Goal: Contribute content: Contribute content

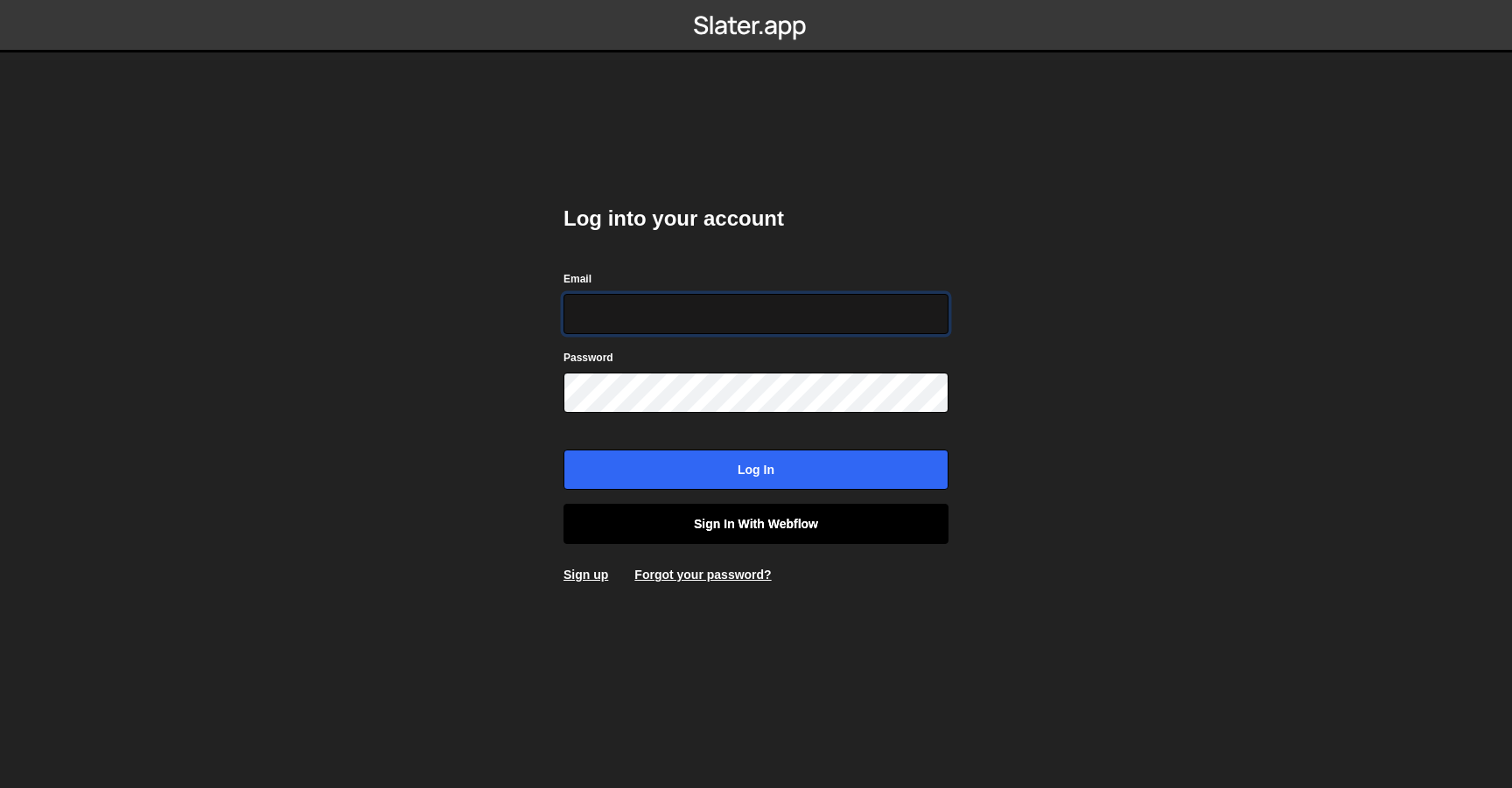
type input "contact@muratdesigns.com"
click at [748, 533] on link "Sign in with Webflow" at bounding box center [756, 524] width 385 height 40
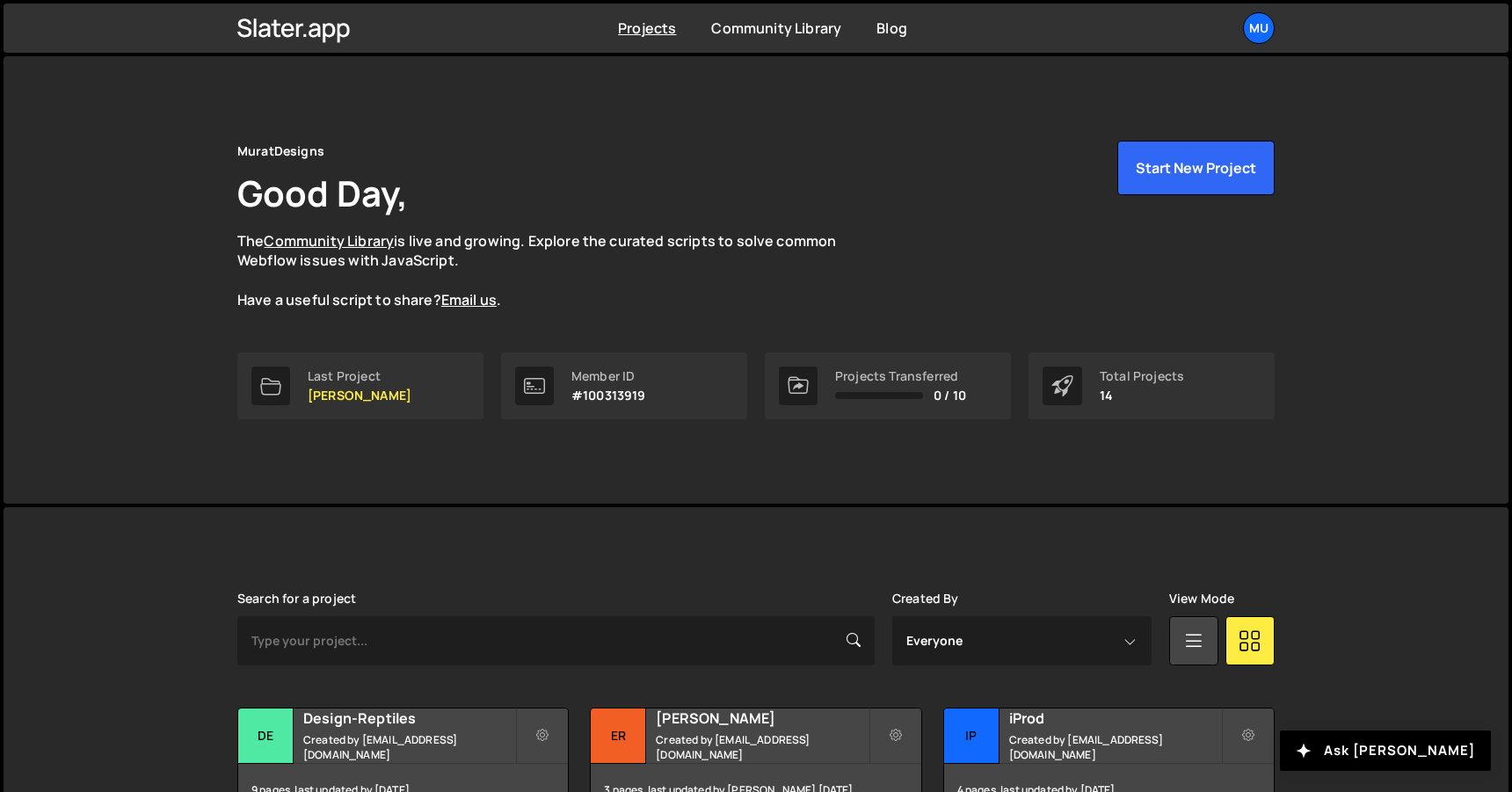
scroll to position [204, 0]
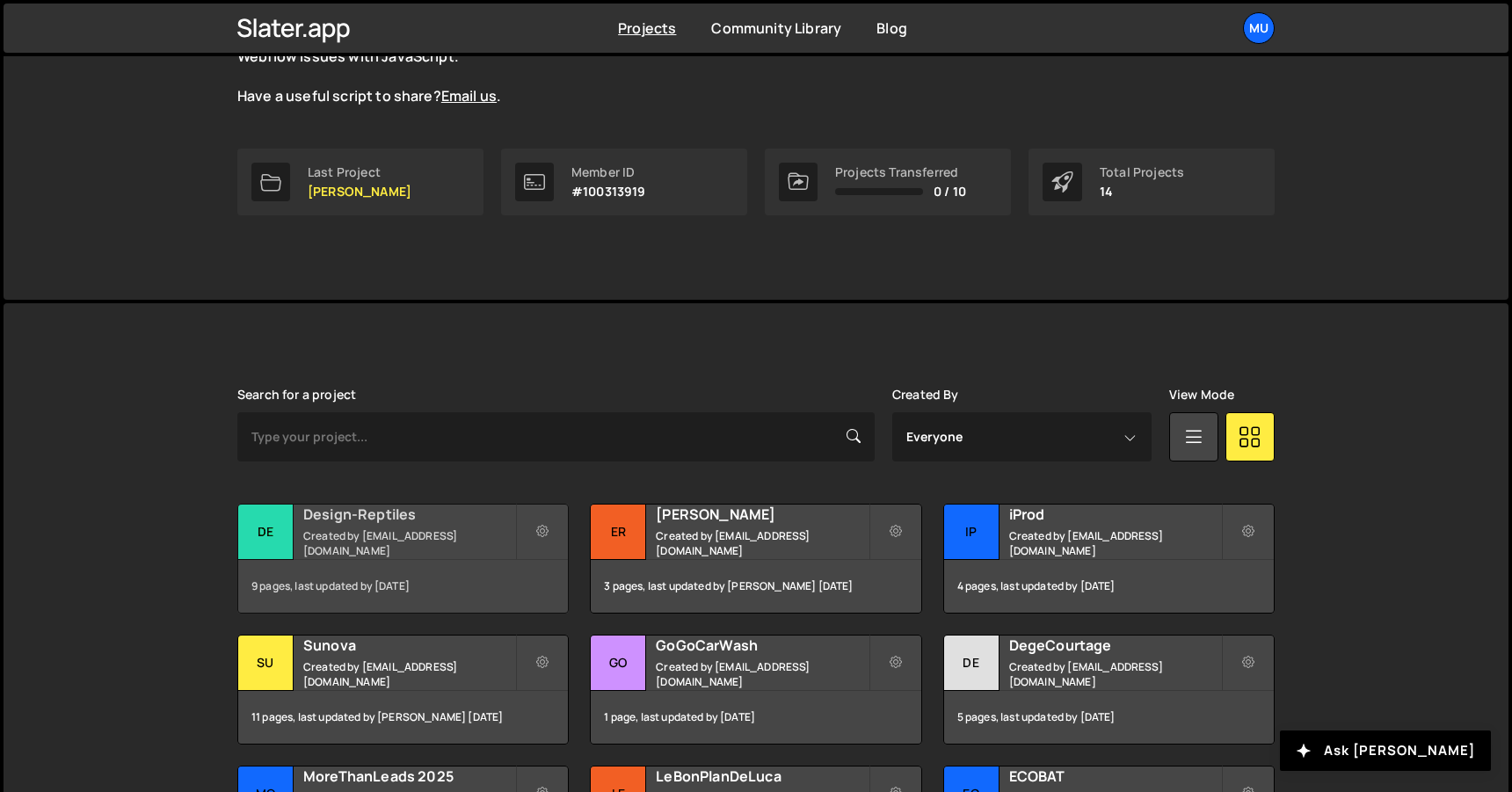
click at [355, 517] on h2 "Design-Reptiles" at bounding box center [409, 514] width 212 height 19
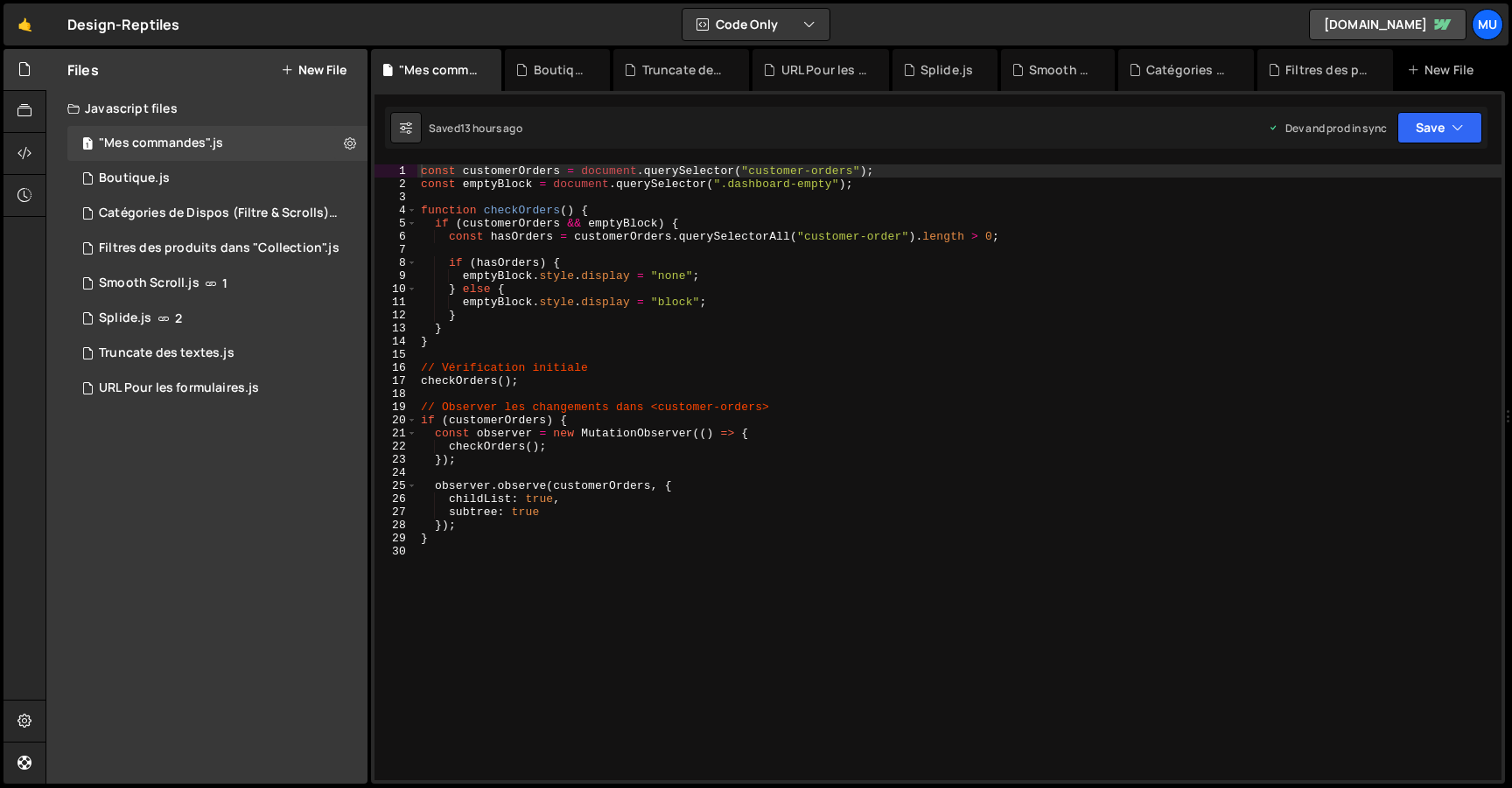
click at [321, 63] on button "New File" at bounding box center [314, 70] width 66 height 14
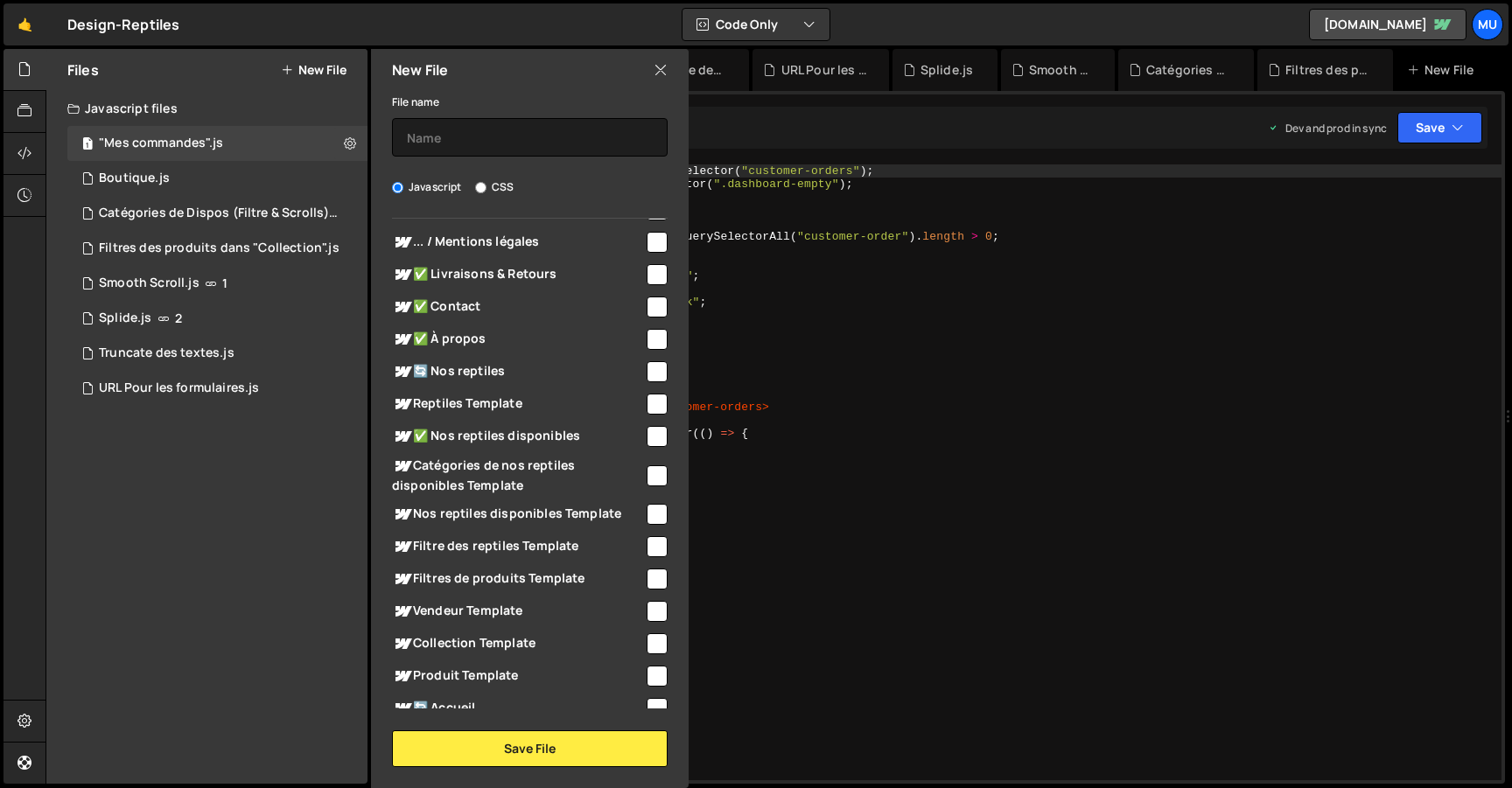
scroll to position [714, 0]
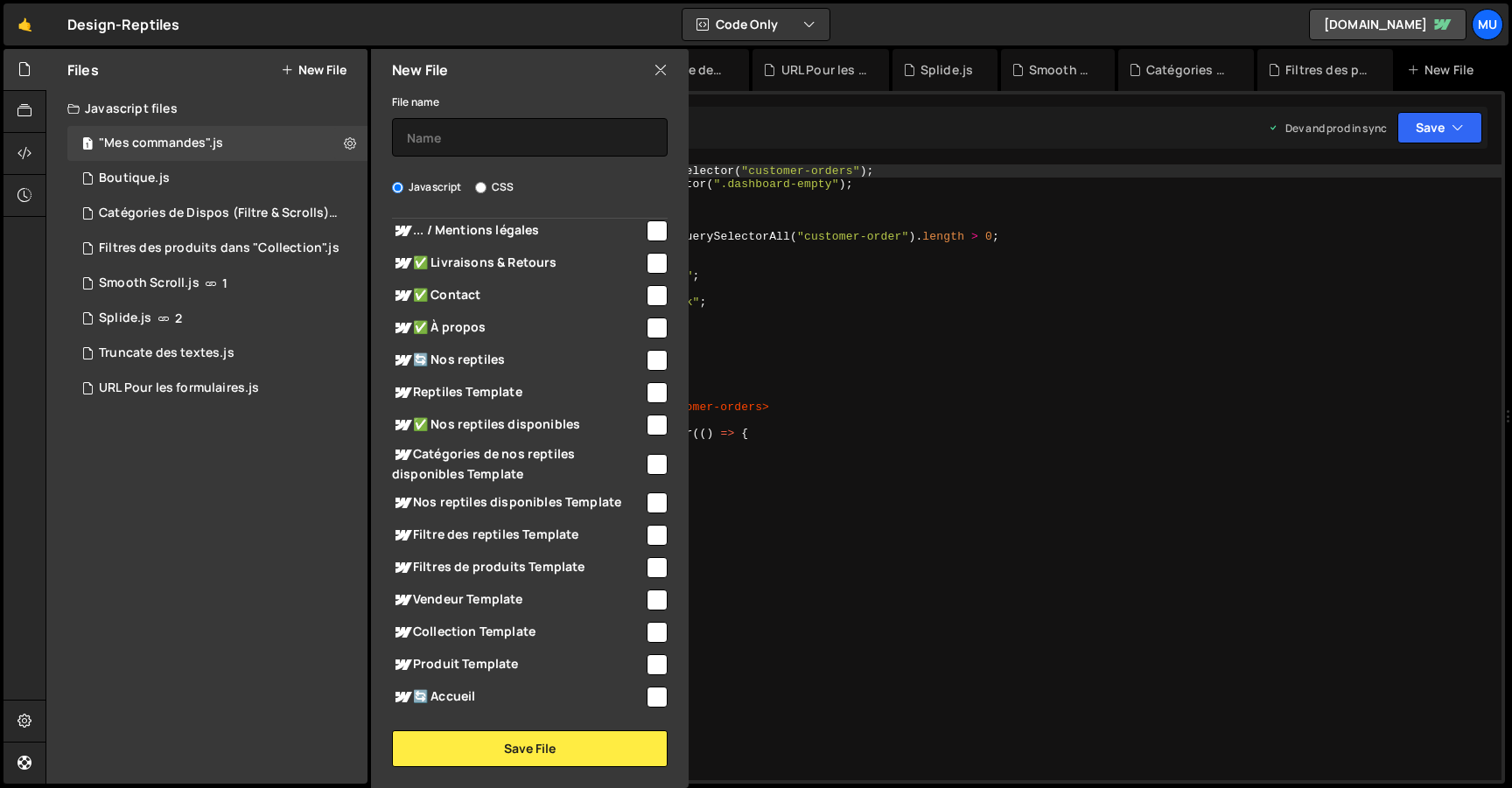
click at [468, 650] on div "Produit Template" at bounding box center [529, 664] width 276 height 32
click at [476, 659] on span "Produit Template" at bounding box center [518, 665] width 252 height 21
checkbox input "true"
click at [522, 142] on input "text" at bounding box center [529, 137] width 276 height 39
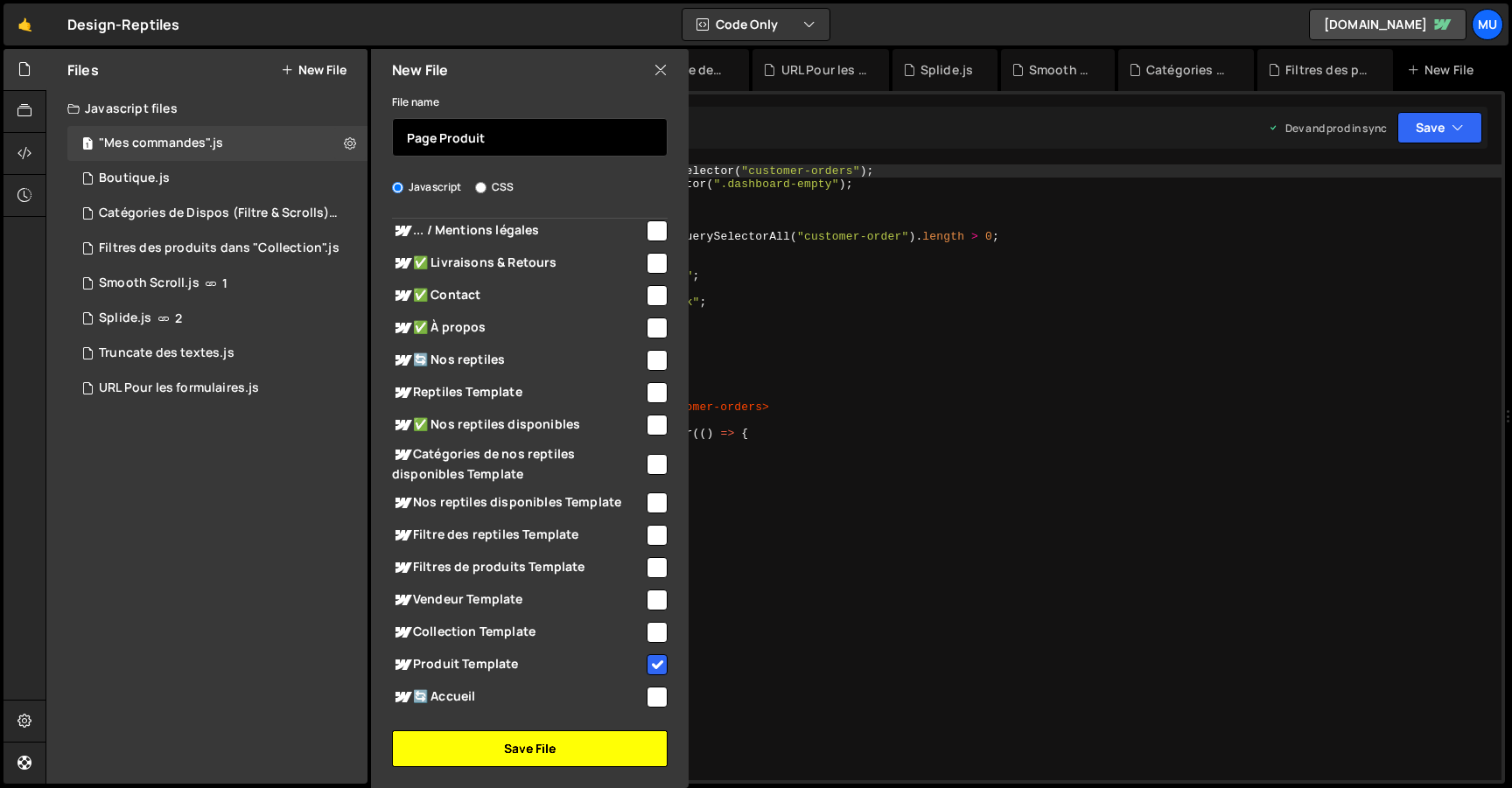
type input "Page Produit"
click at [485, 755] on button "Save File" at bounding box center [529, 749] width 276 height 37
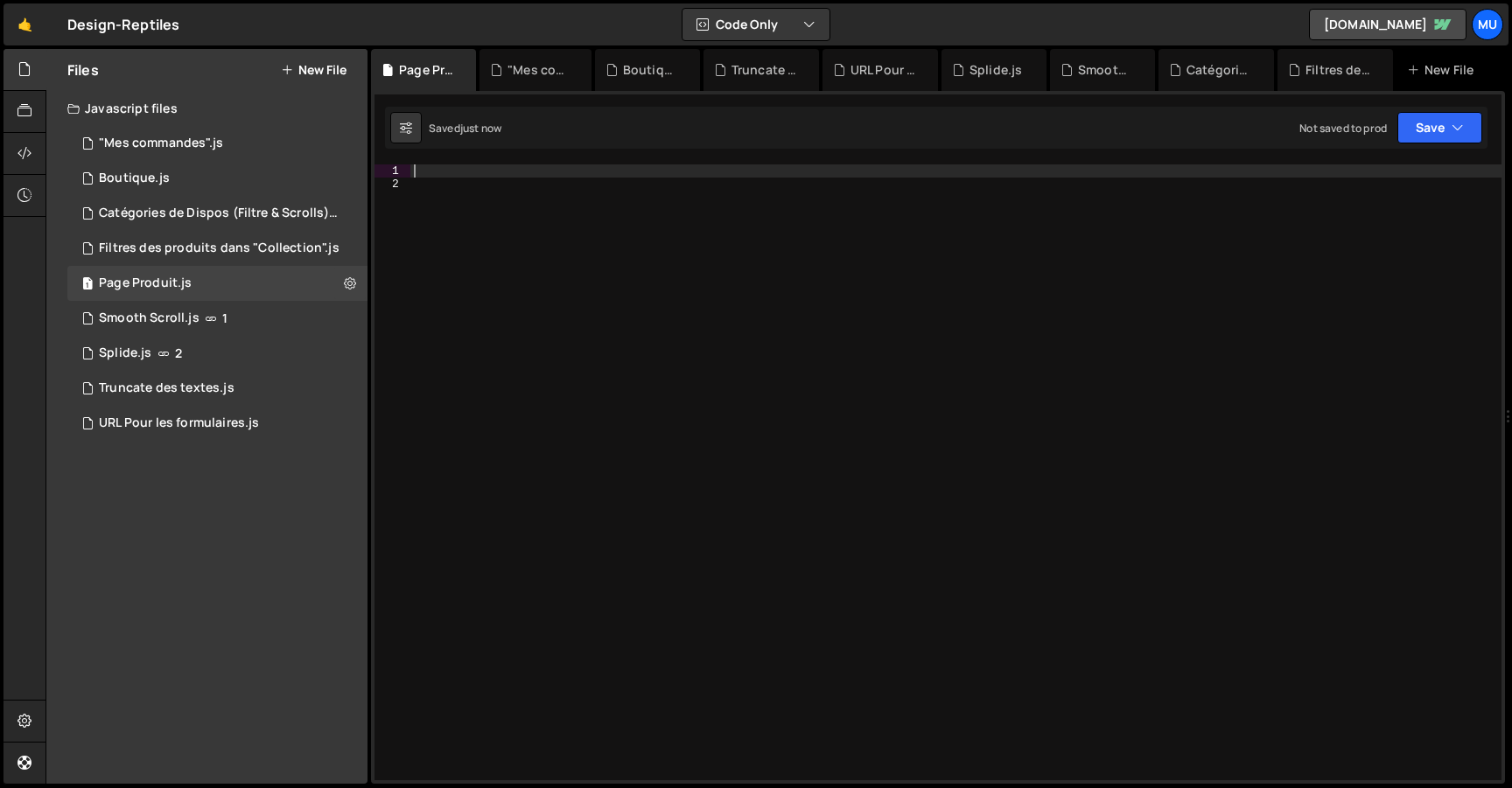
click at [514, 169] on div at bounding box center [956, 485] width 1092 height 642
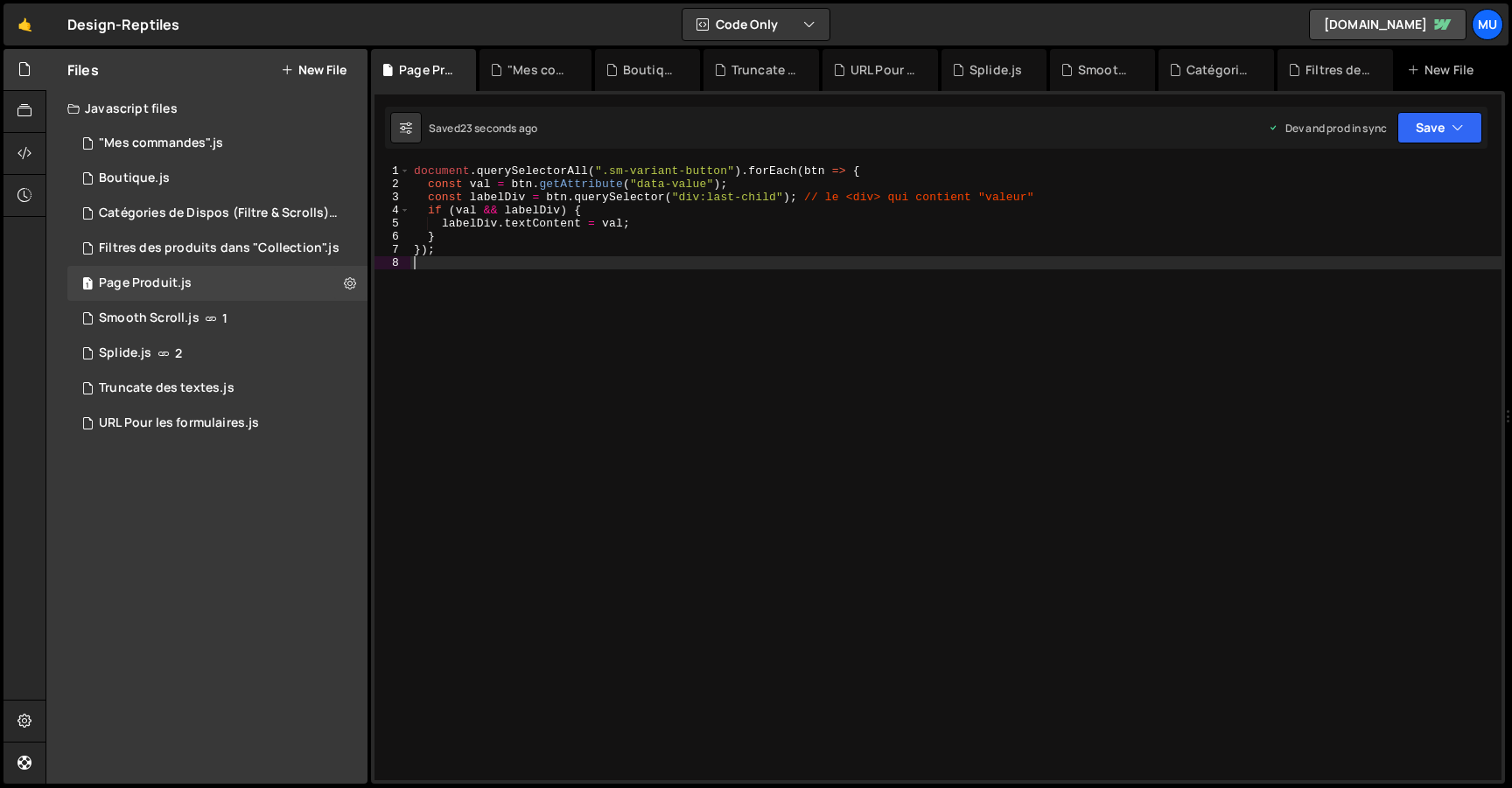
click at [584, 259] on div "document . querySelectorAll ( ".sm-variant-button" ) . forEach ( btn => { const…" at bounding box center [956, 485] width 1092 height 642
type textarea "});"
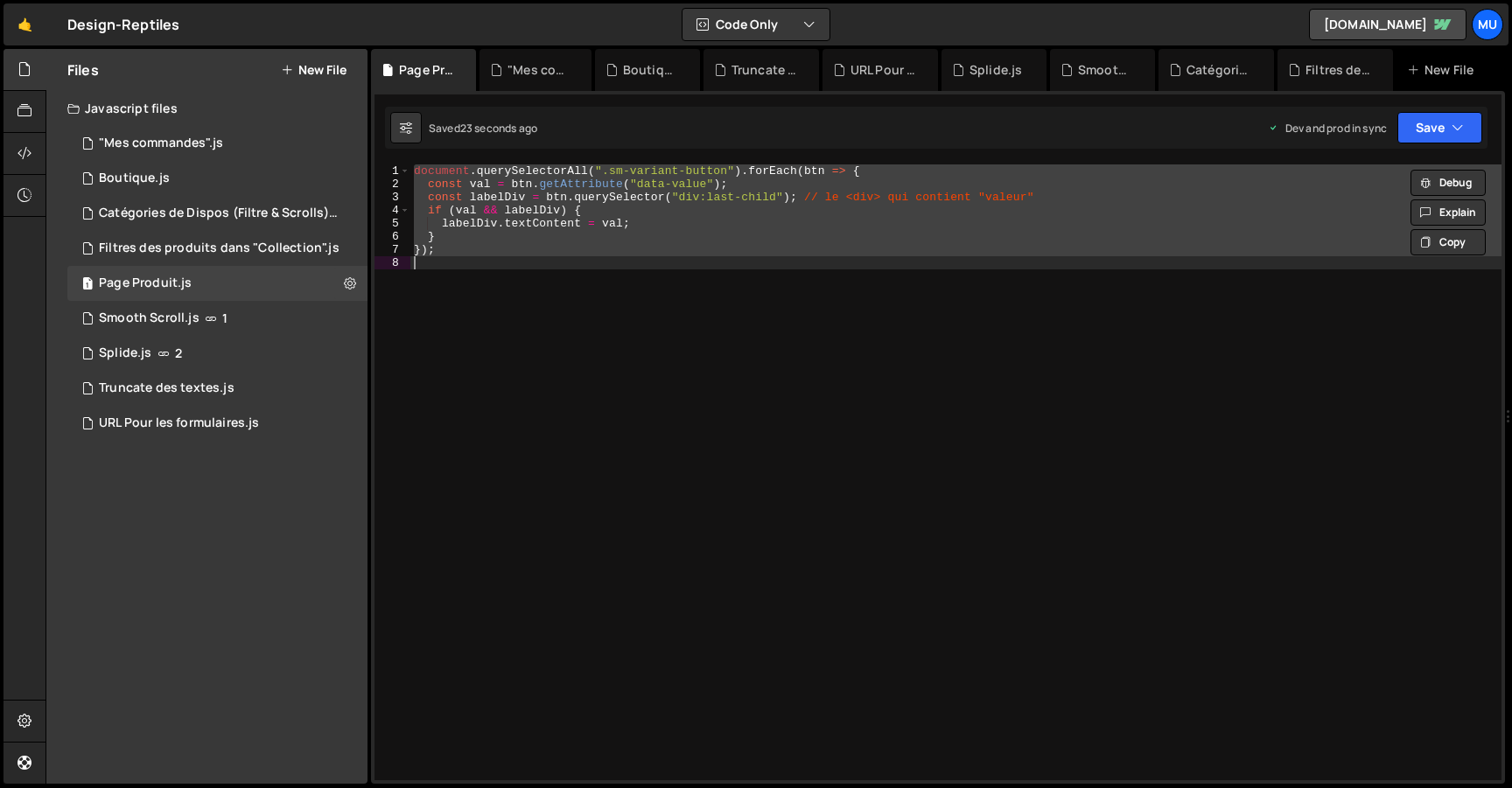
paste textarea
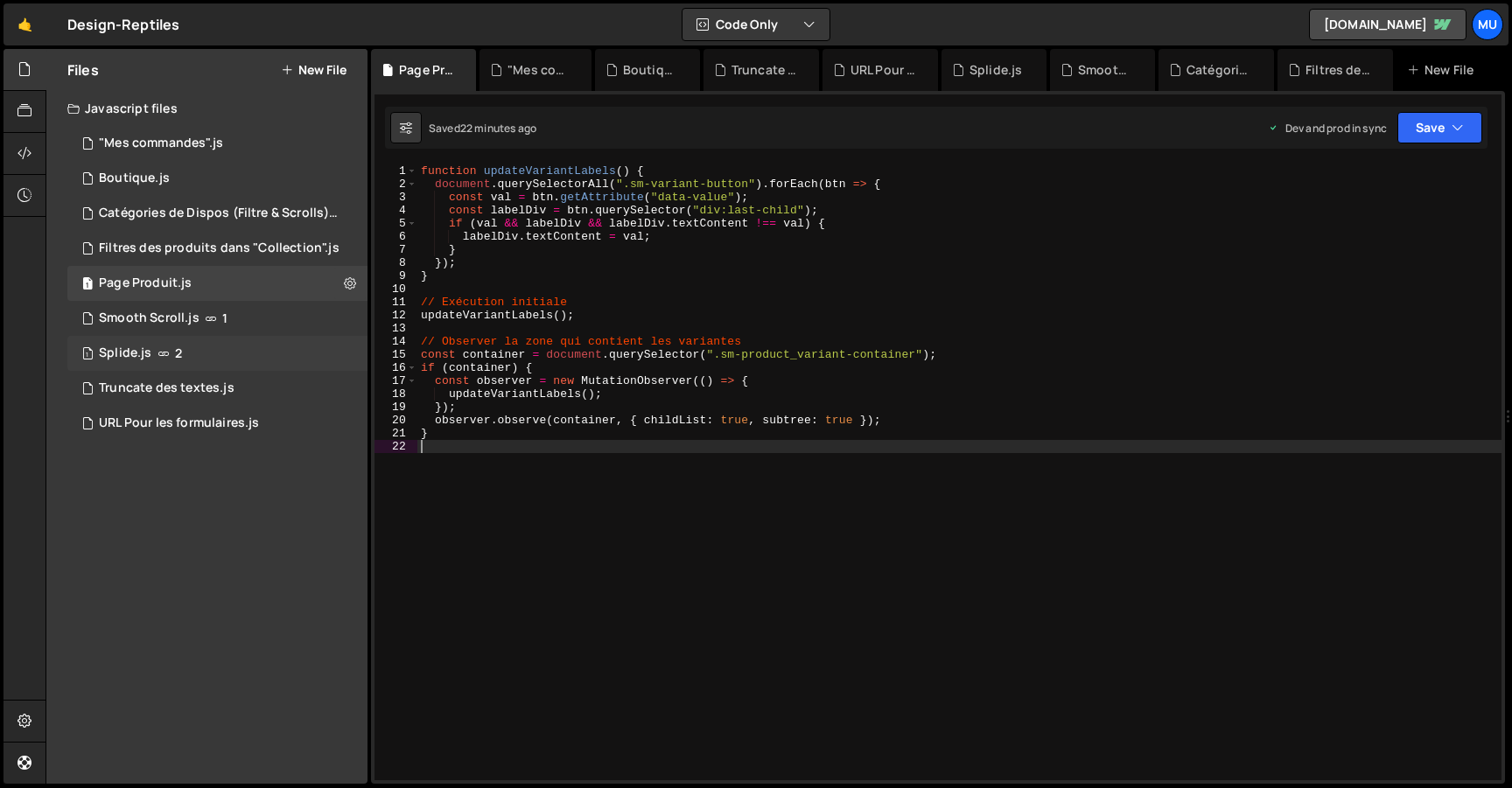
click at [167, 343] on div "1 Splide.js 2" at bounding box center [217, 354] width 300 height 35
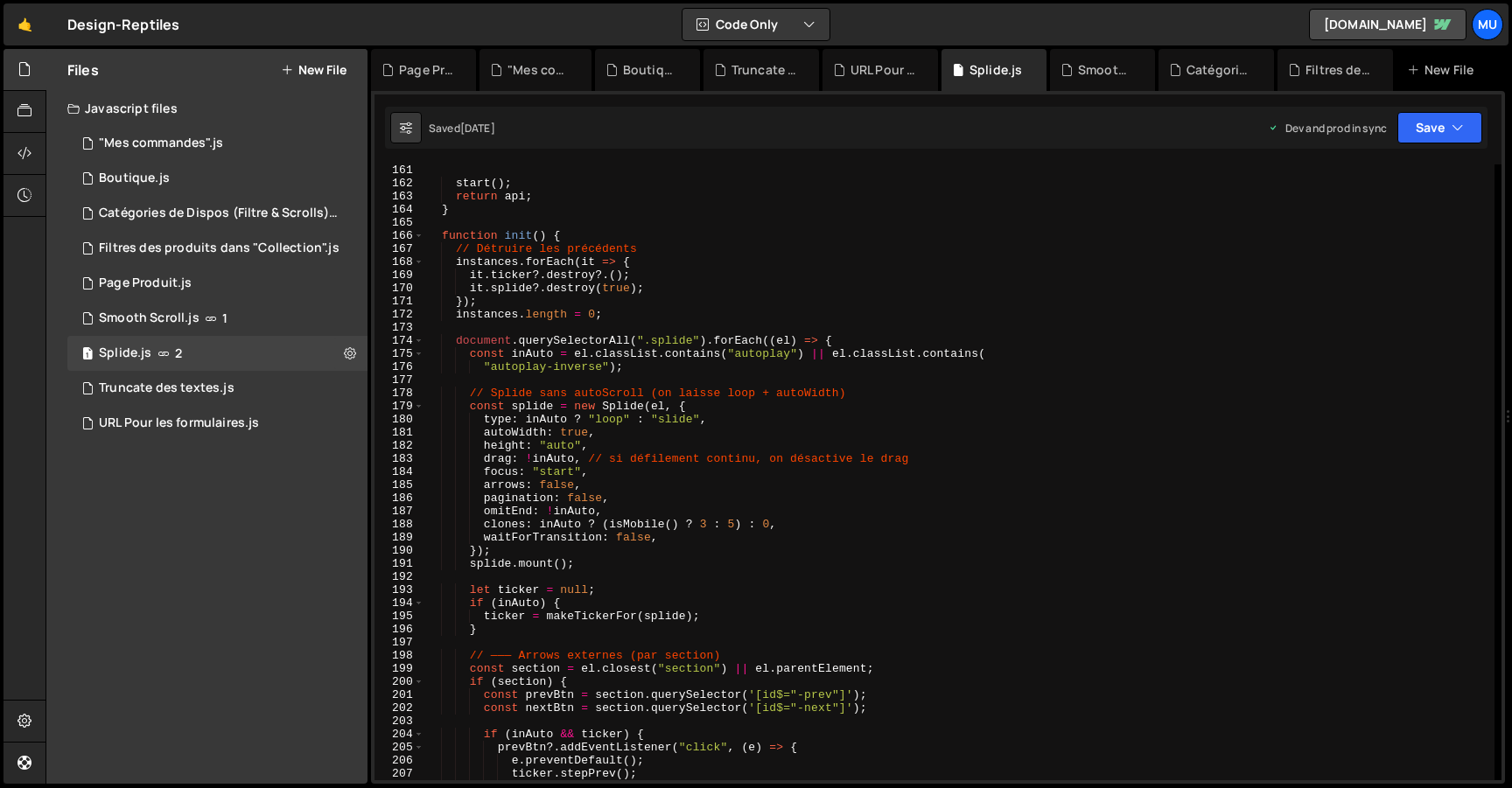
scroll to position [2925, 0]
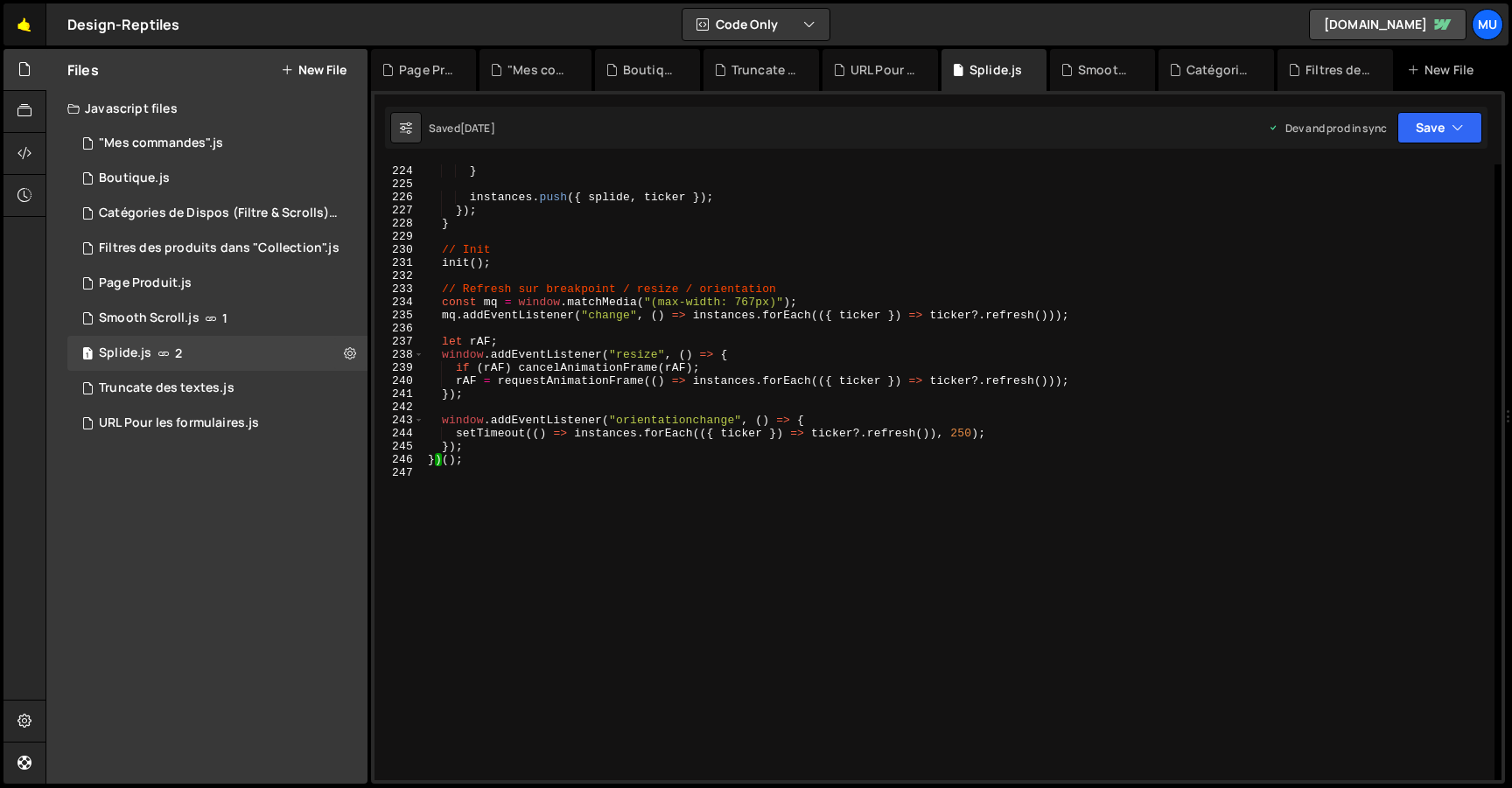
click at [25, 25] on link "🤙" at bounding box center [25, 25] width 43 height 42
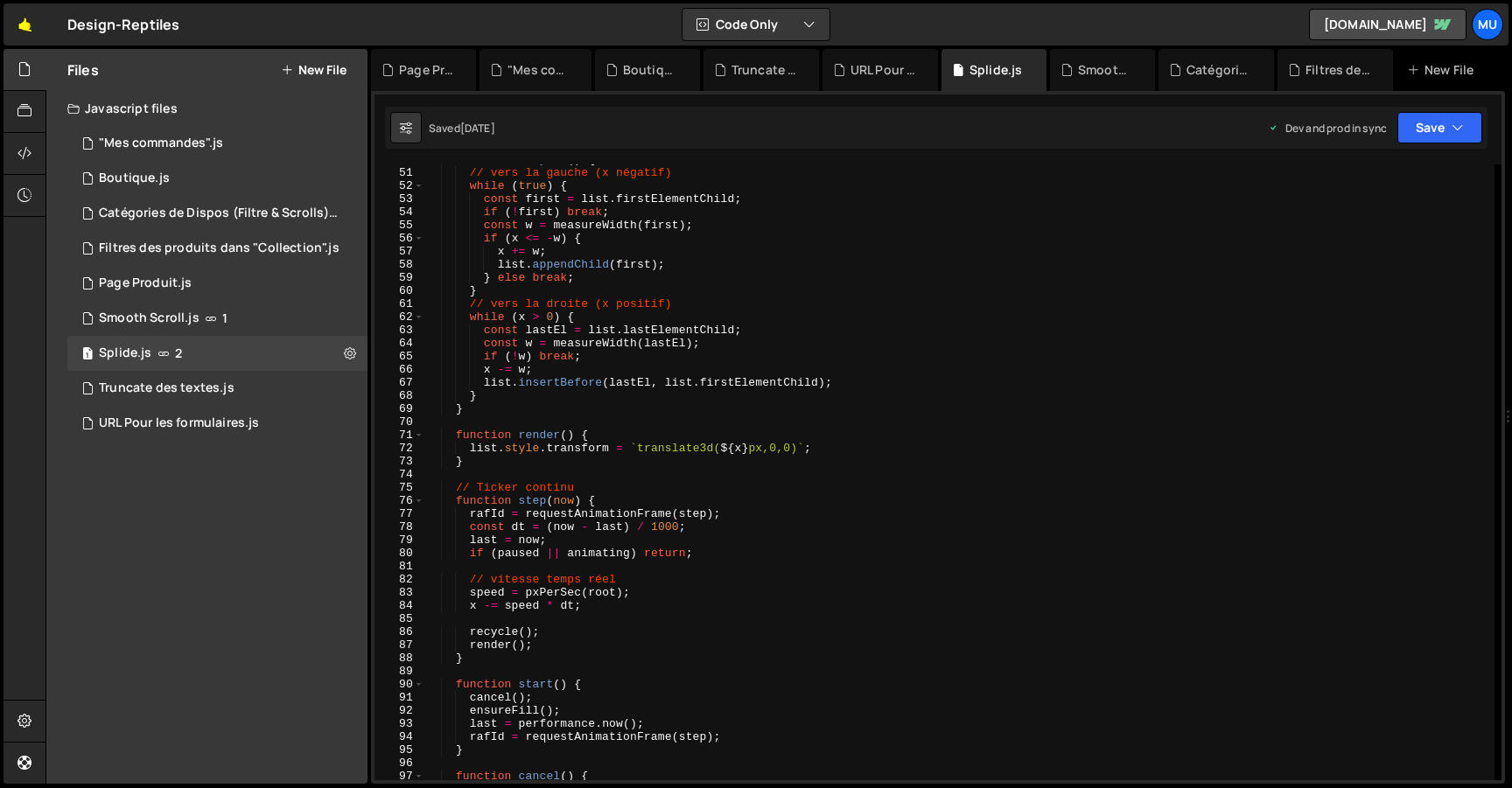
scroll to position [653, 0]
click at [607, 334] on div "function recycle ( ) { // vers la gauche (x négatif) while ( true ) { const fir…" at bounding box center [959, 474] width 1070 height 642
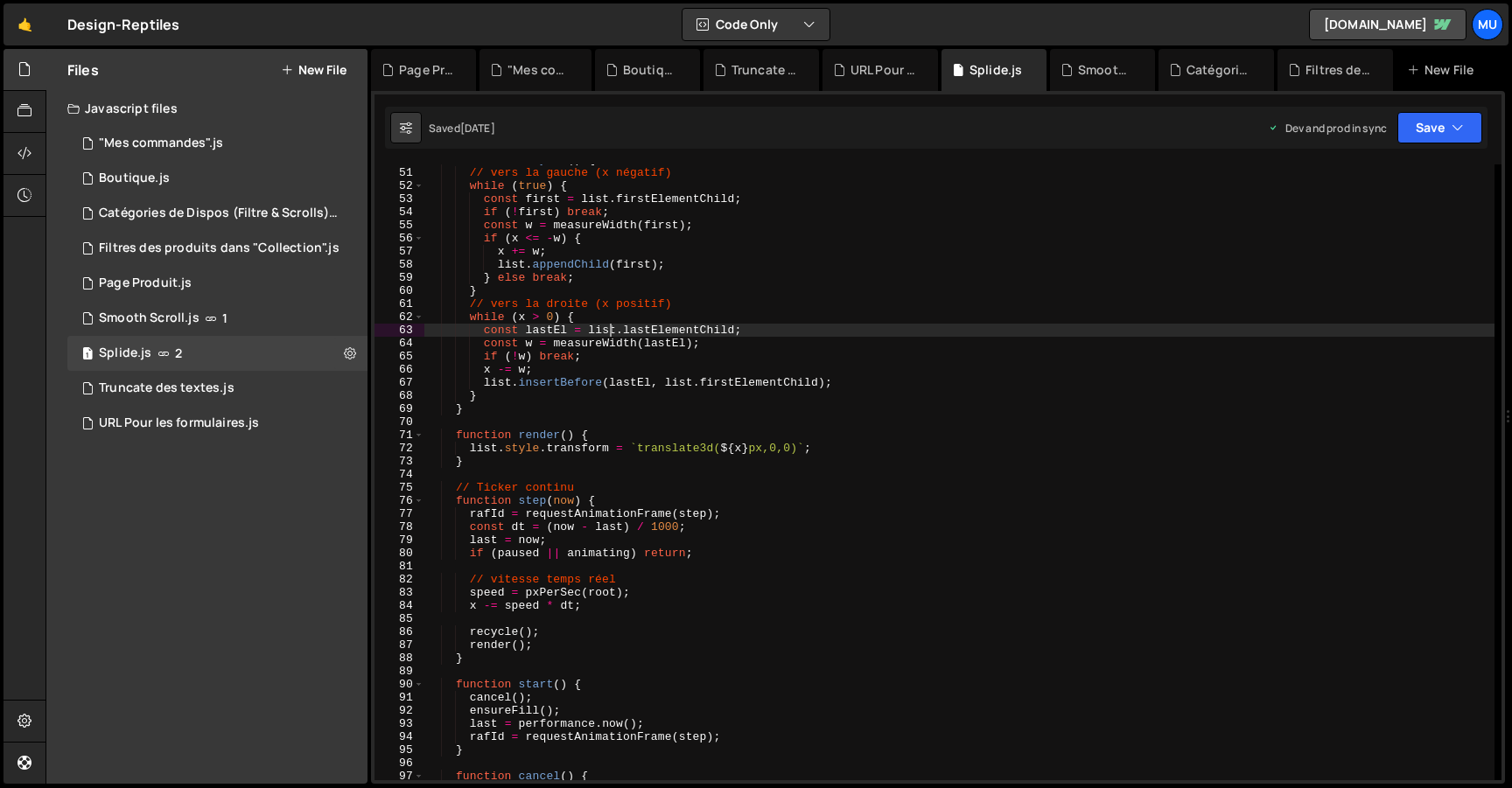
type textarea "})();"
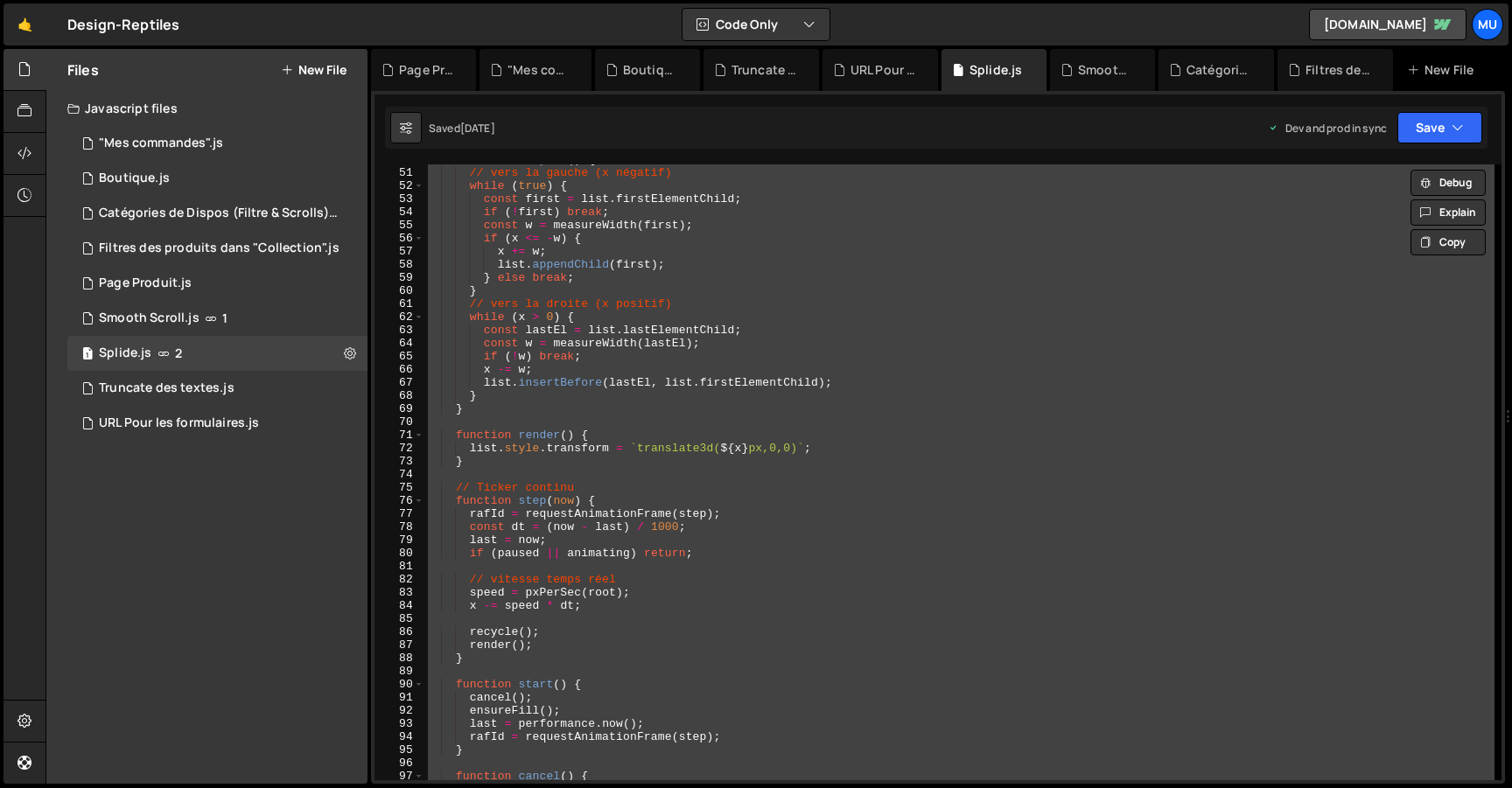
paste textarea
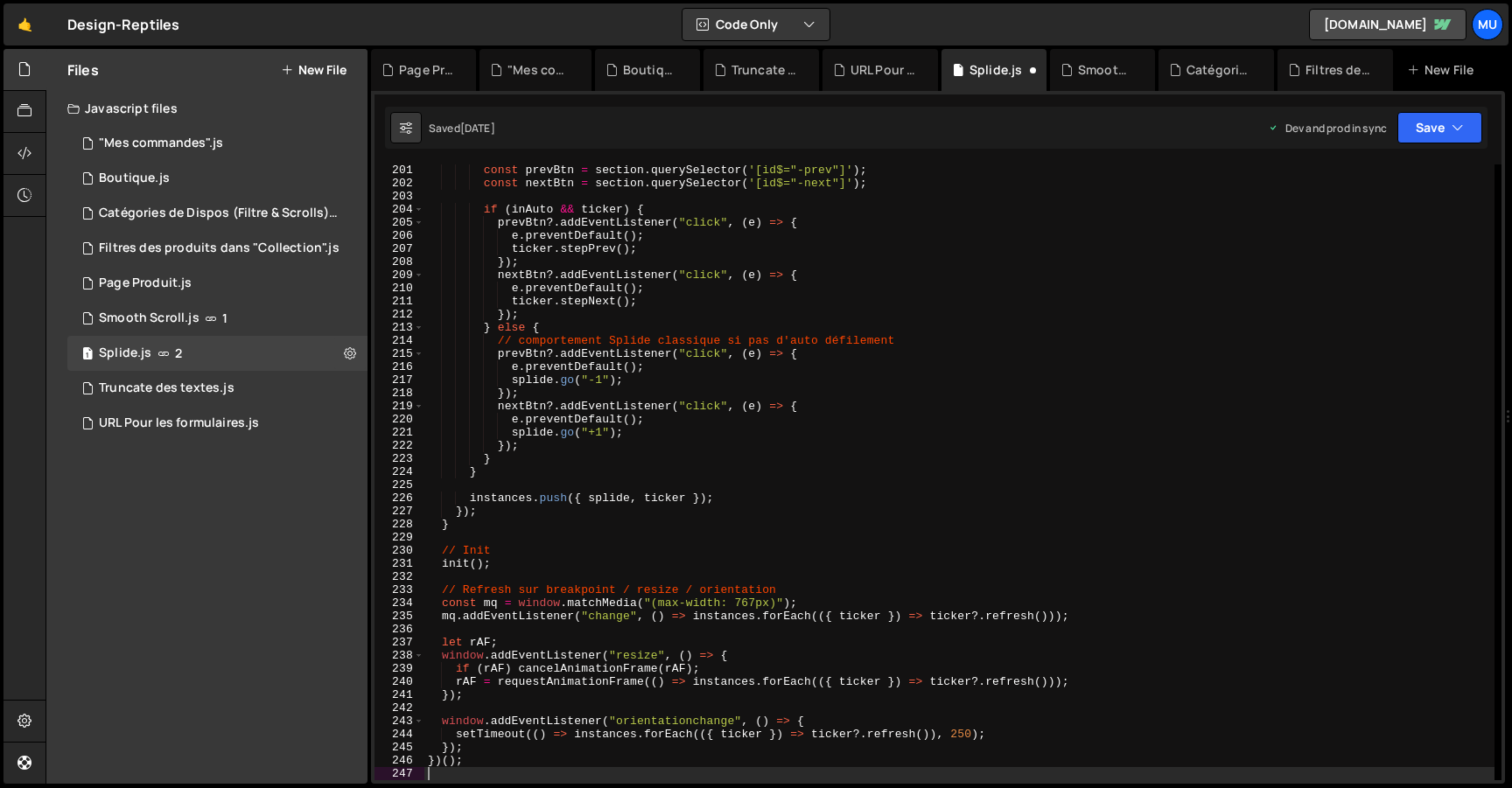
scroll to position [2625, 0]
click at [357, 356] on button at bounding box center [350, 354] width 32 height 32
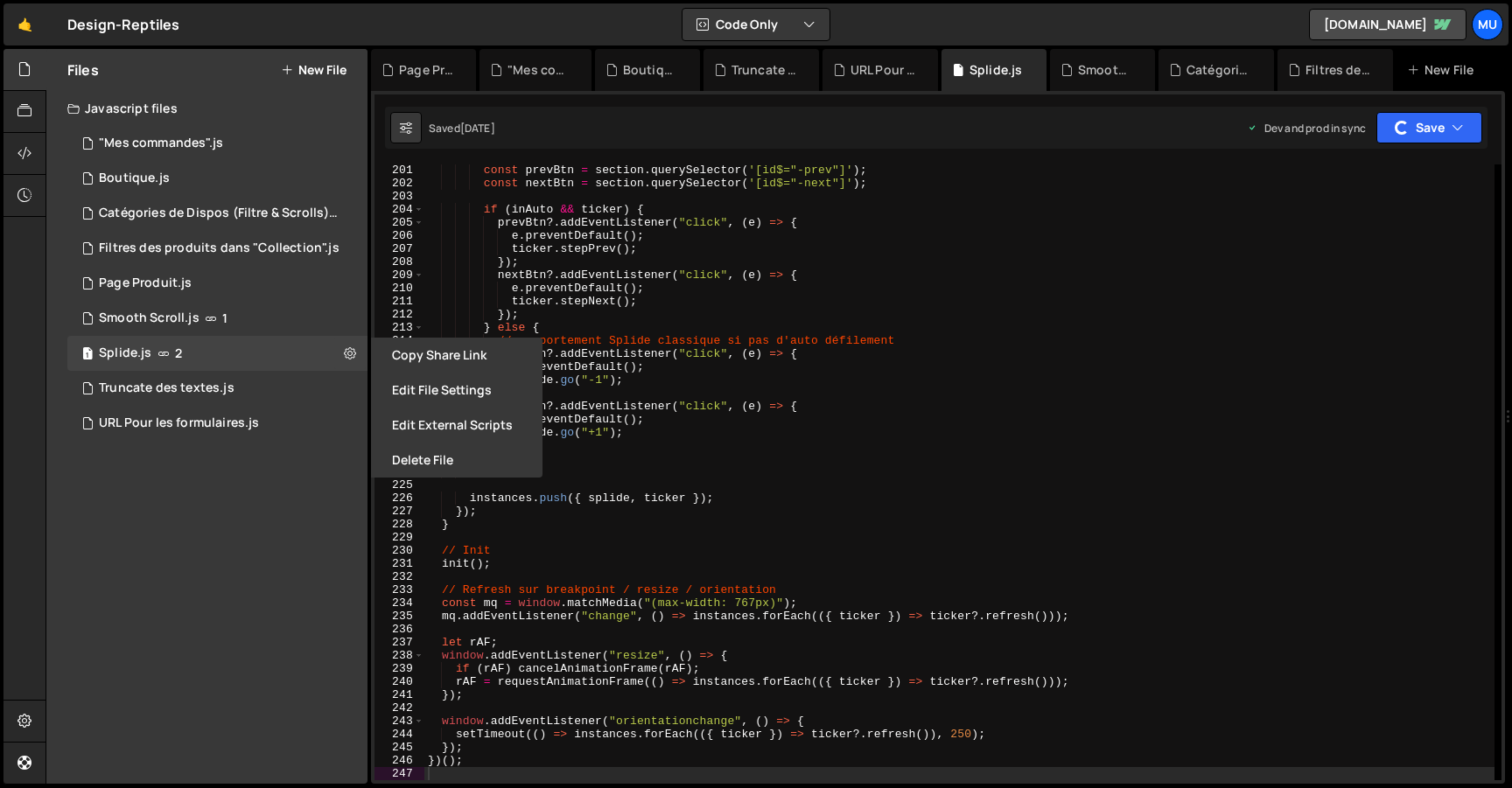
click at [420, 418] on button "Edit External Scripts" at bounding box center [457, 425] width 172 height 35
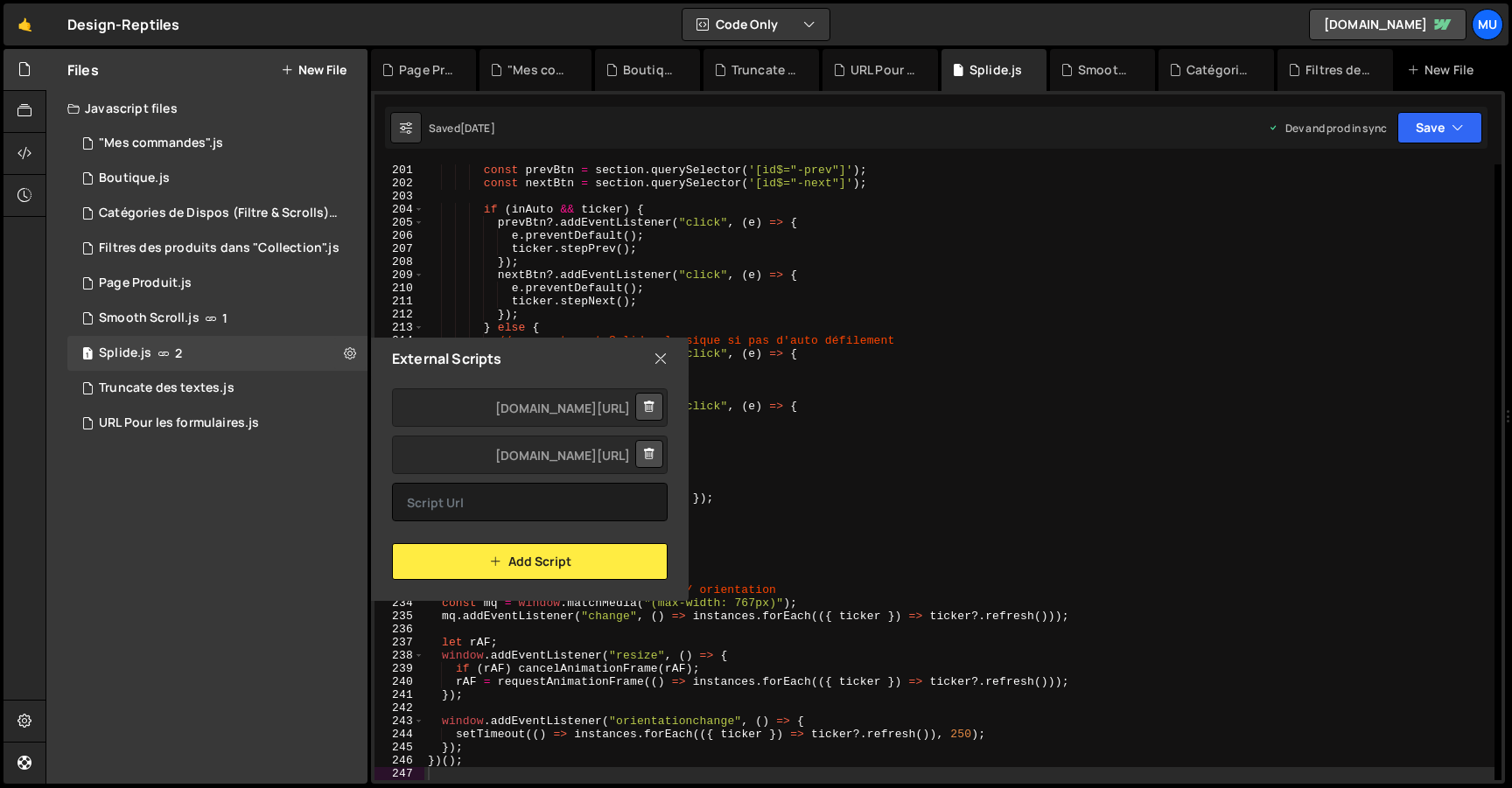
click at [723, 306] on div "const prevBtn = section . querySelector ( '[id$="-prev"]' ) ; const nextBtn = s…" at bounding box center [959, 484] width 1070 height 642
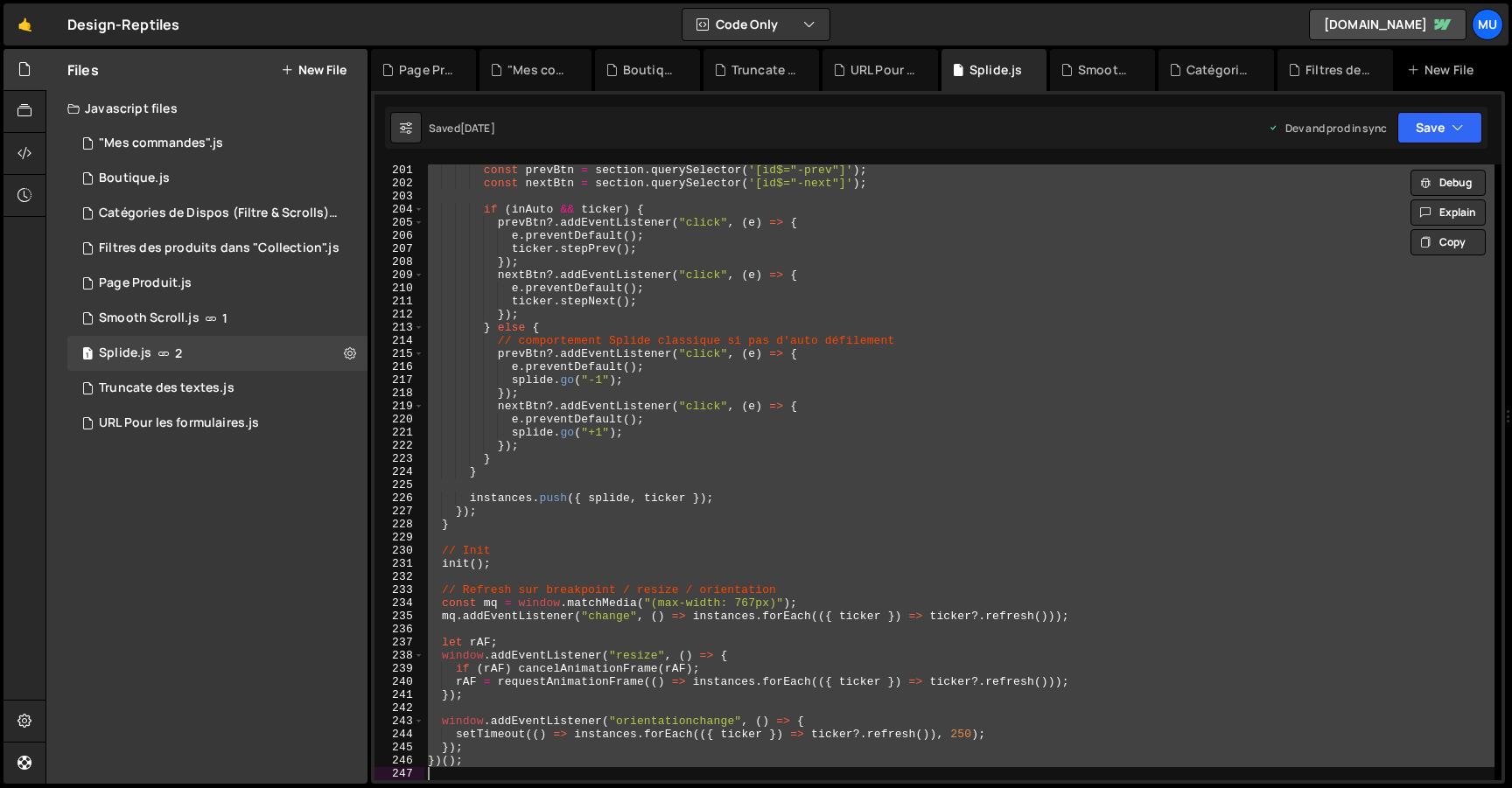
click at [668, 299] on div "const prevBtn = section . querySelector ( '[id$="-prev"]' ) ; const nextBtn = s…" at bounding box center [959, 472] width 1070 height 616
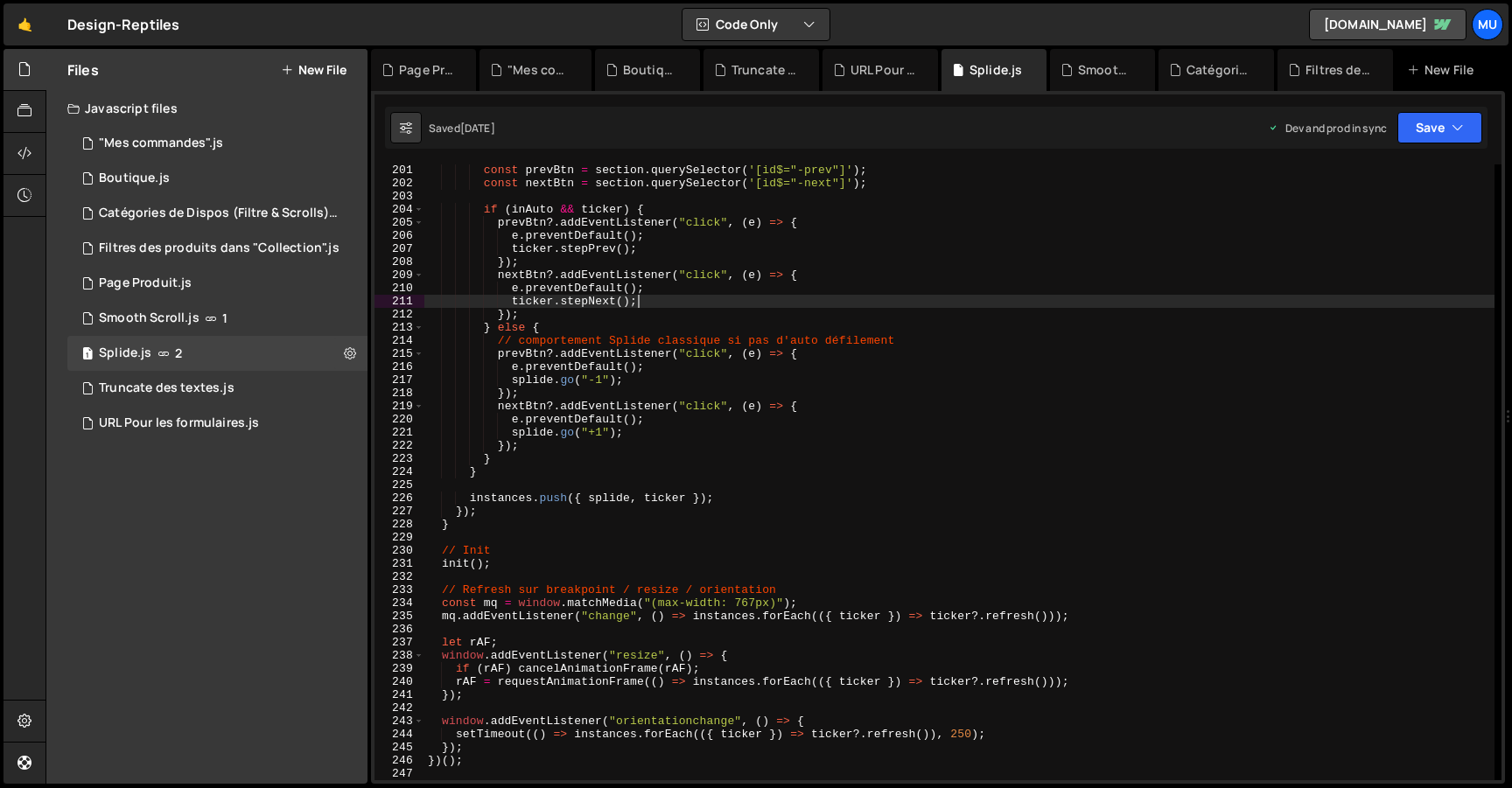
type textarea "})();"
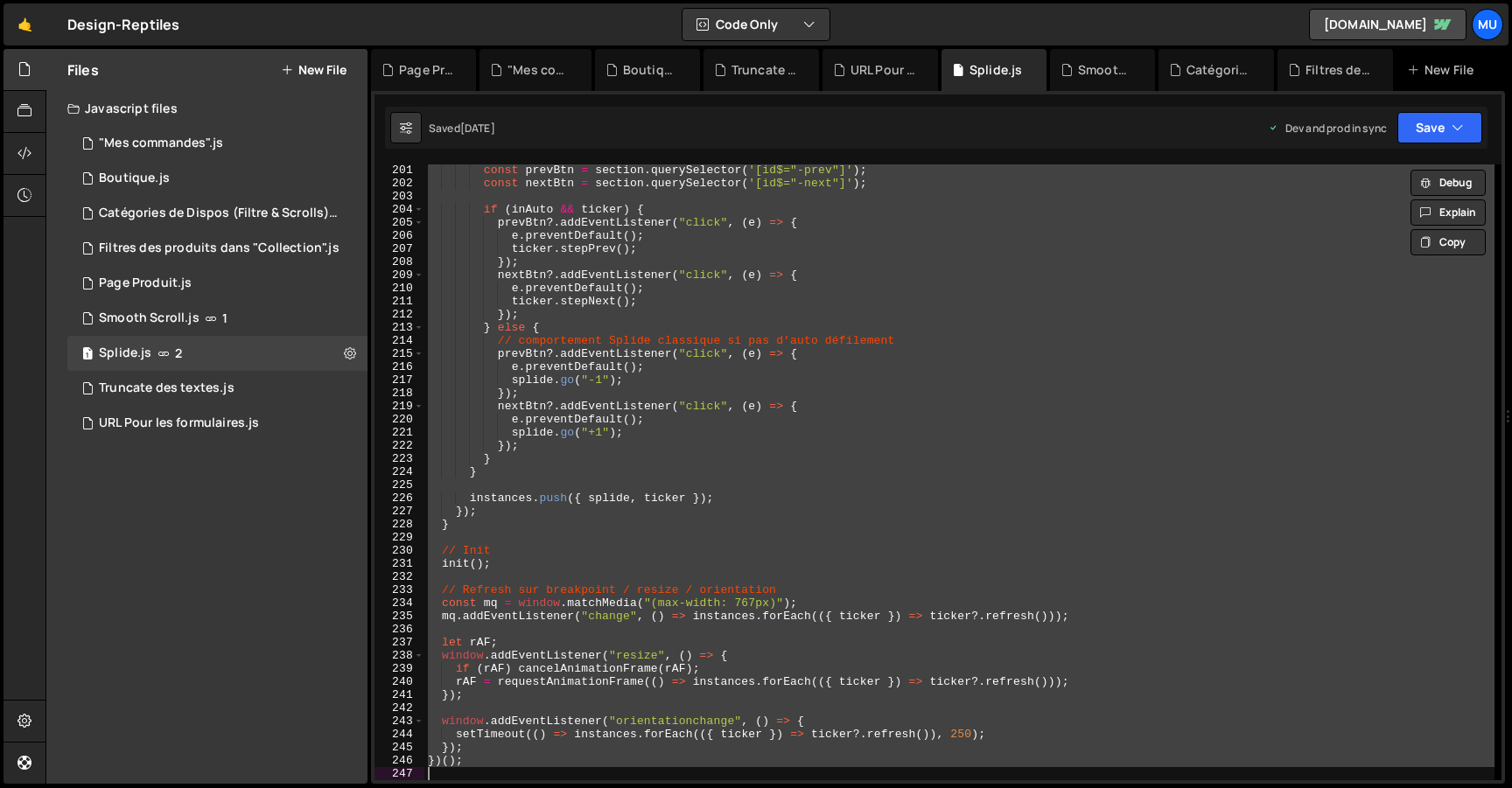
paste textarea
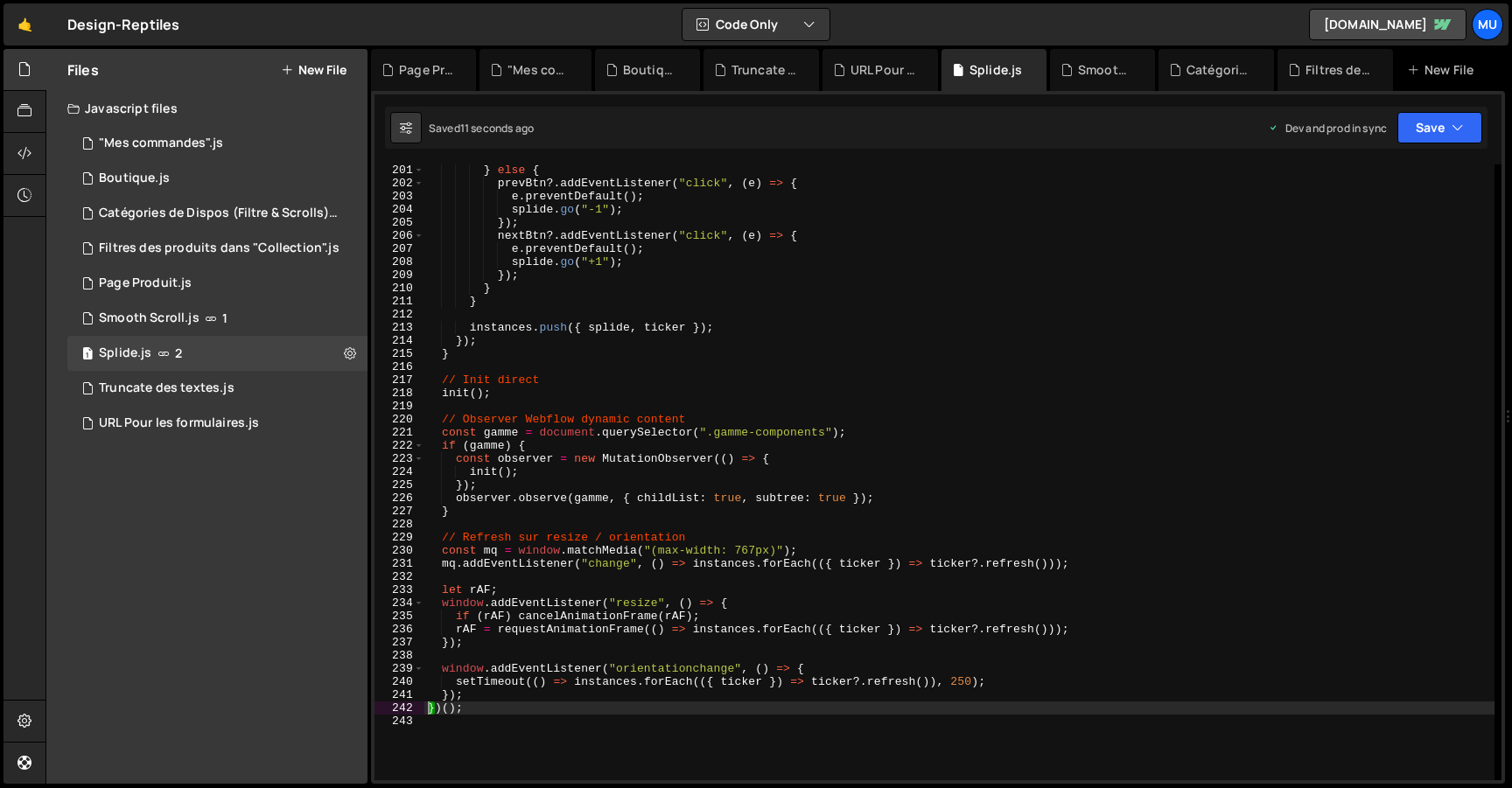
click at [703, 417] on div "} else { prevBtn ?. addEventListener ( "click" , ( e ) => { e . preventDefault …" at bounding box center [959, 484] width 1070 height 642
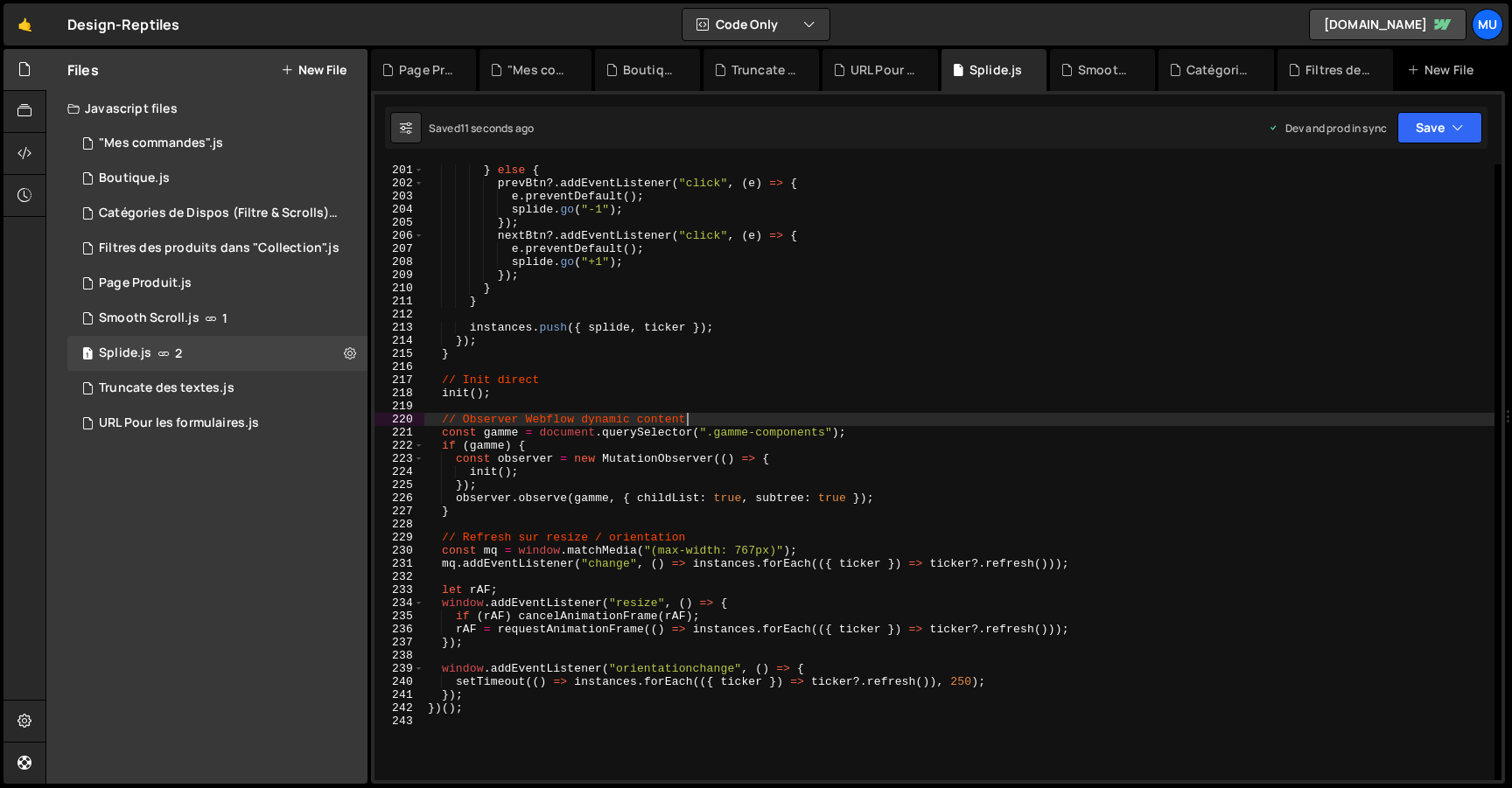
type textarea "})();"
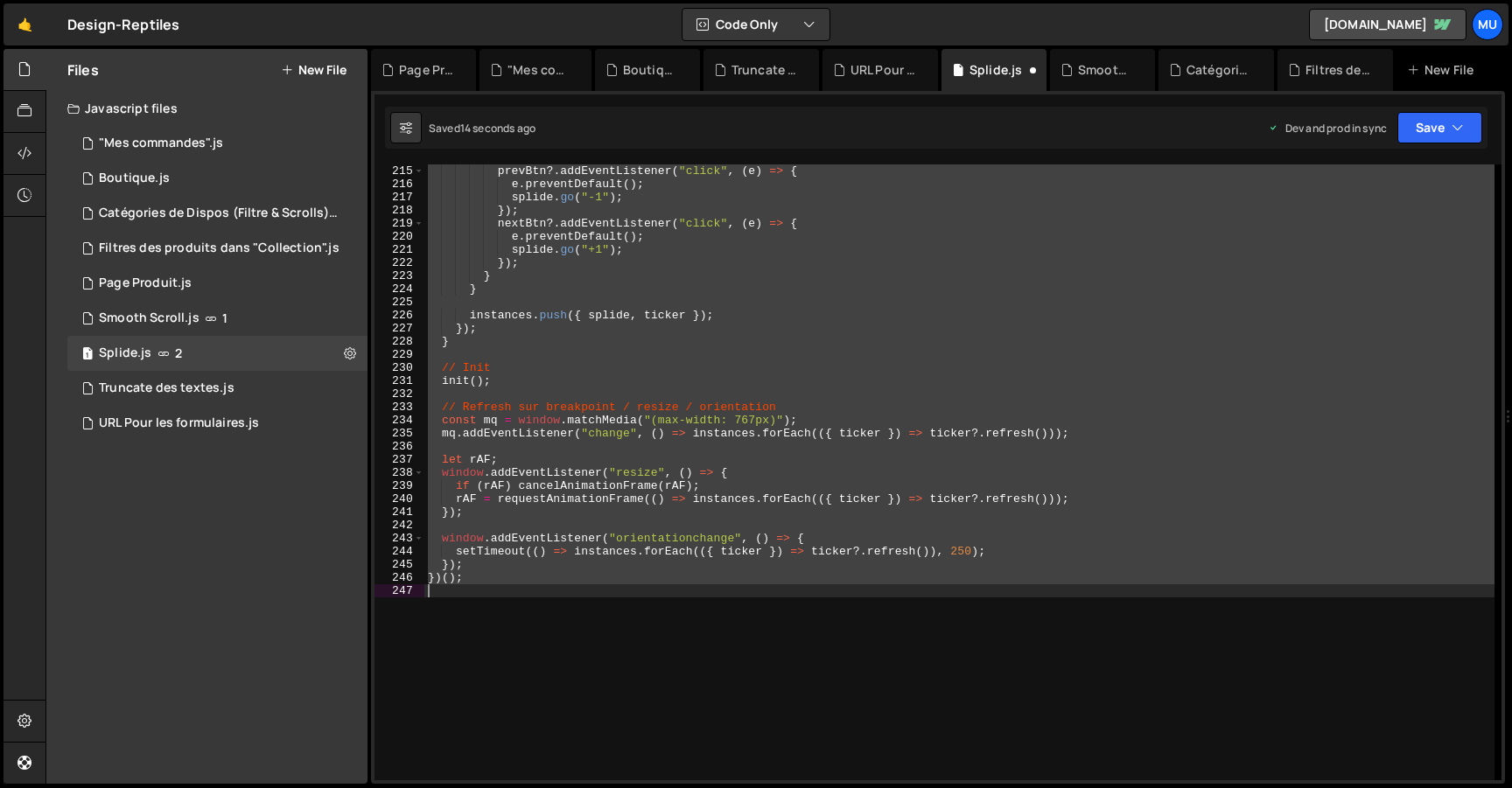
scroll to position [2915, 0]
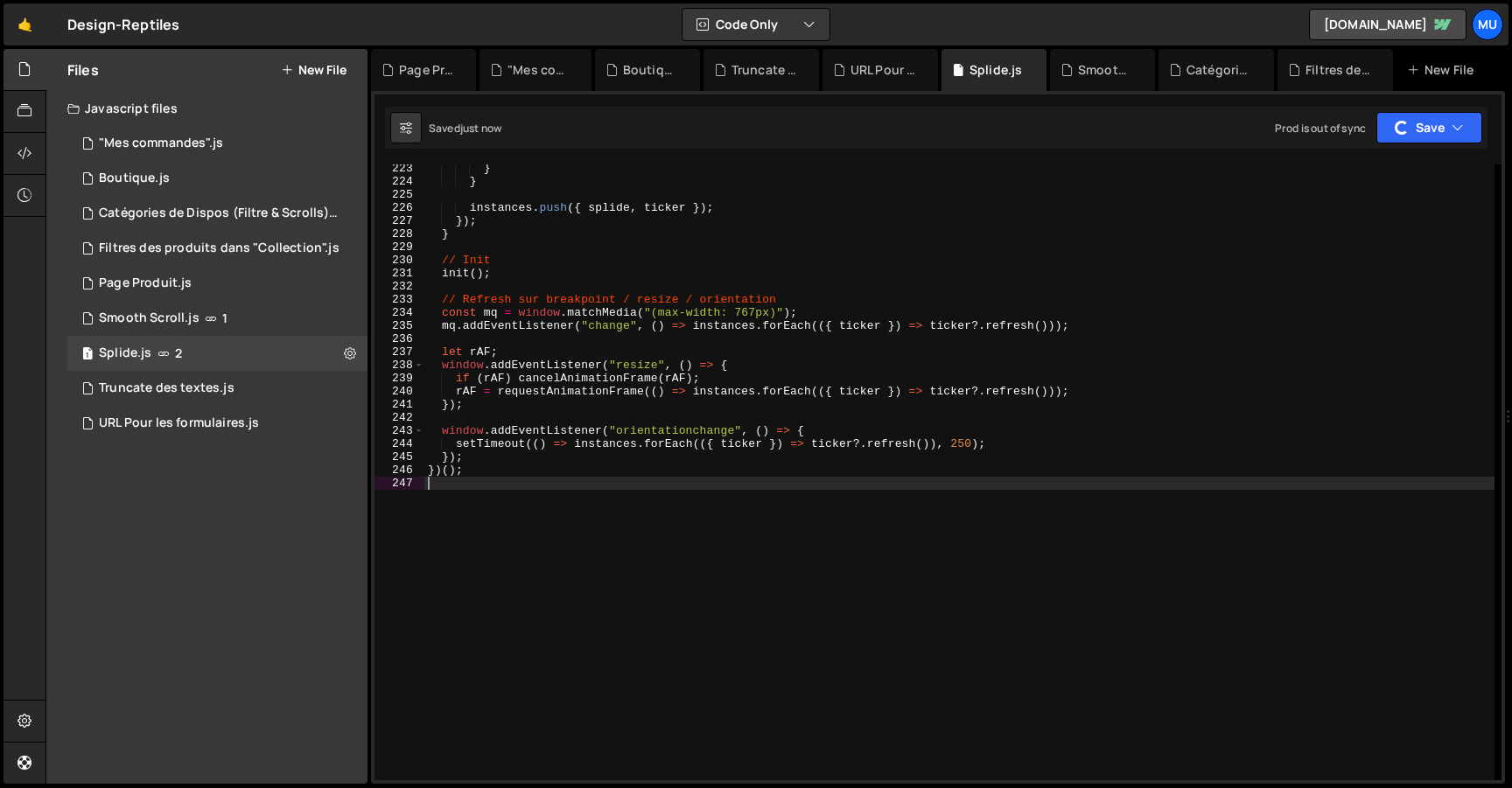
click at [568, 386] on div "} } instances . push ({ splide , ticker }) ; }) ; } // Init init ( ) ; // Refre…" at bounding box center [959, 482] width 1070 height 642
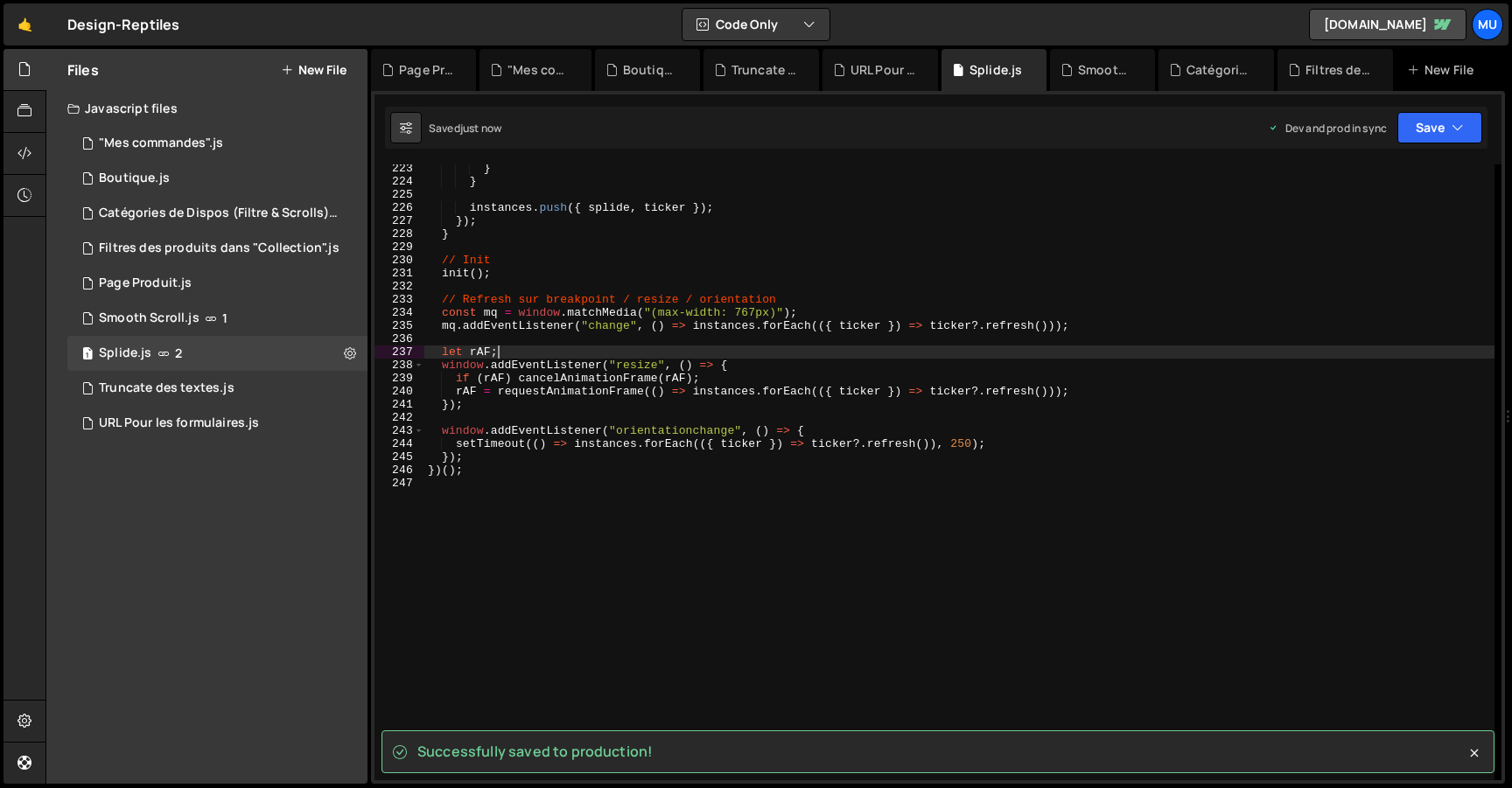
click at [607, 350] on div "} } instances . push ({ splide , ticker }) ; }) ; } // Init init ( ) ; // Refre…" at bounding box center [959, 482] width 1070 height 642
type textarea "let rAF;"
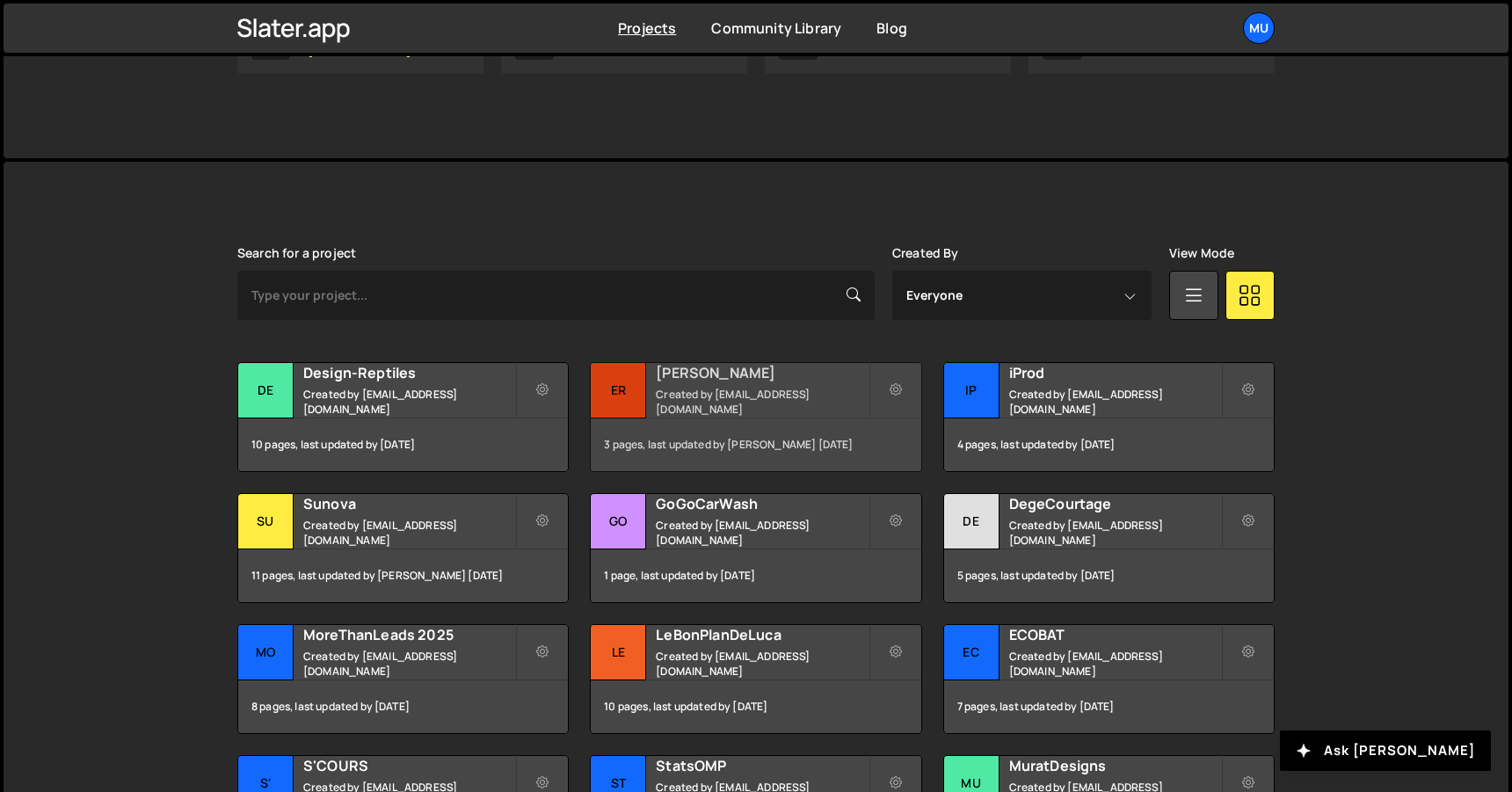
scroll to position [461, 0]
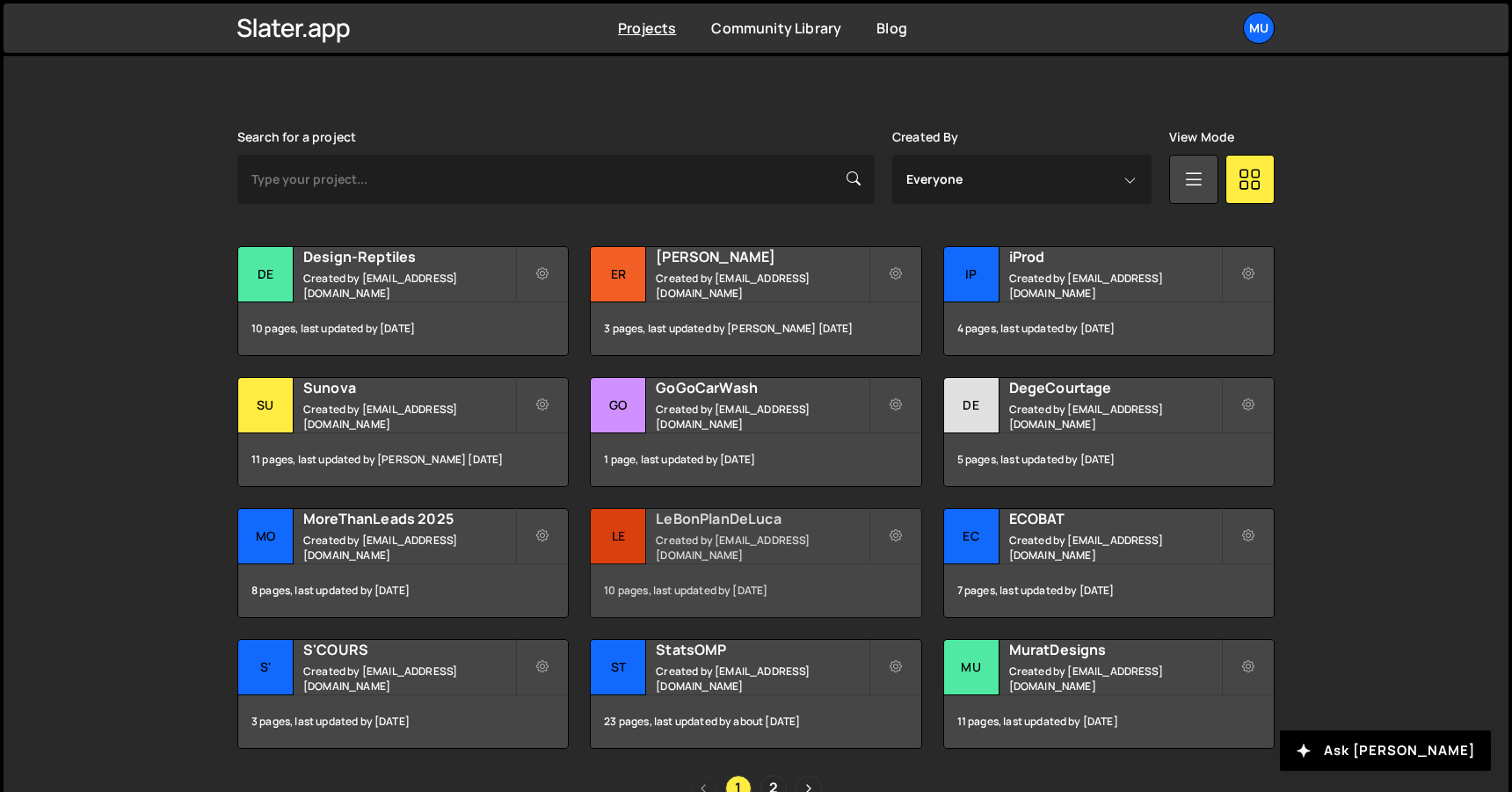
click at [681, 514] on div "LeBonPlanDeLuca Created by muratdesigns1@gmail.com" at bounding box center [755, 536] width 330 height 55
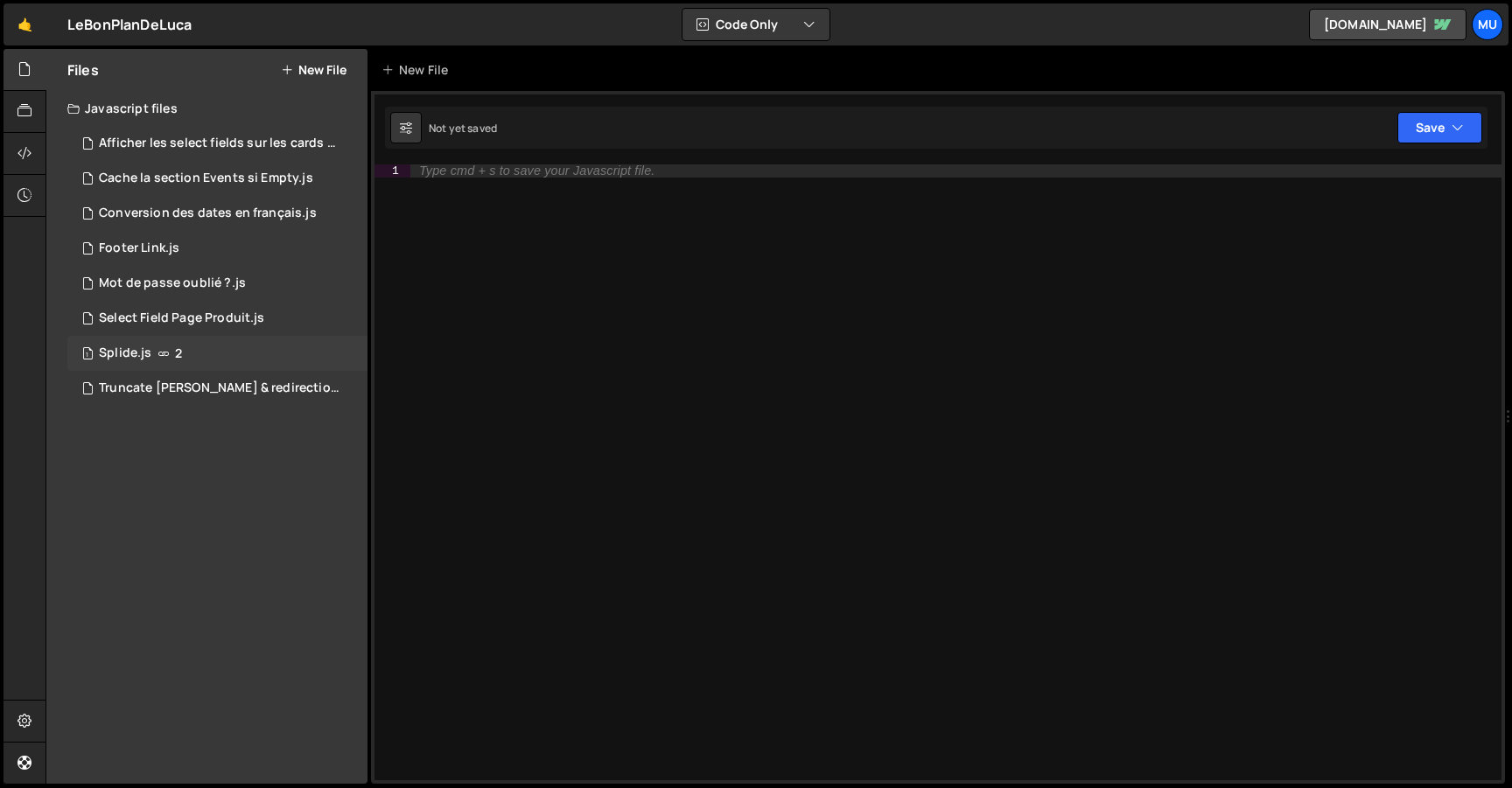
click at [159, 353] on icon at bounding box center [164, 354] width 12 height 14
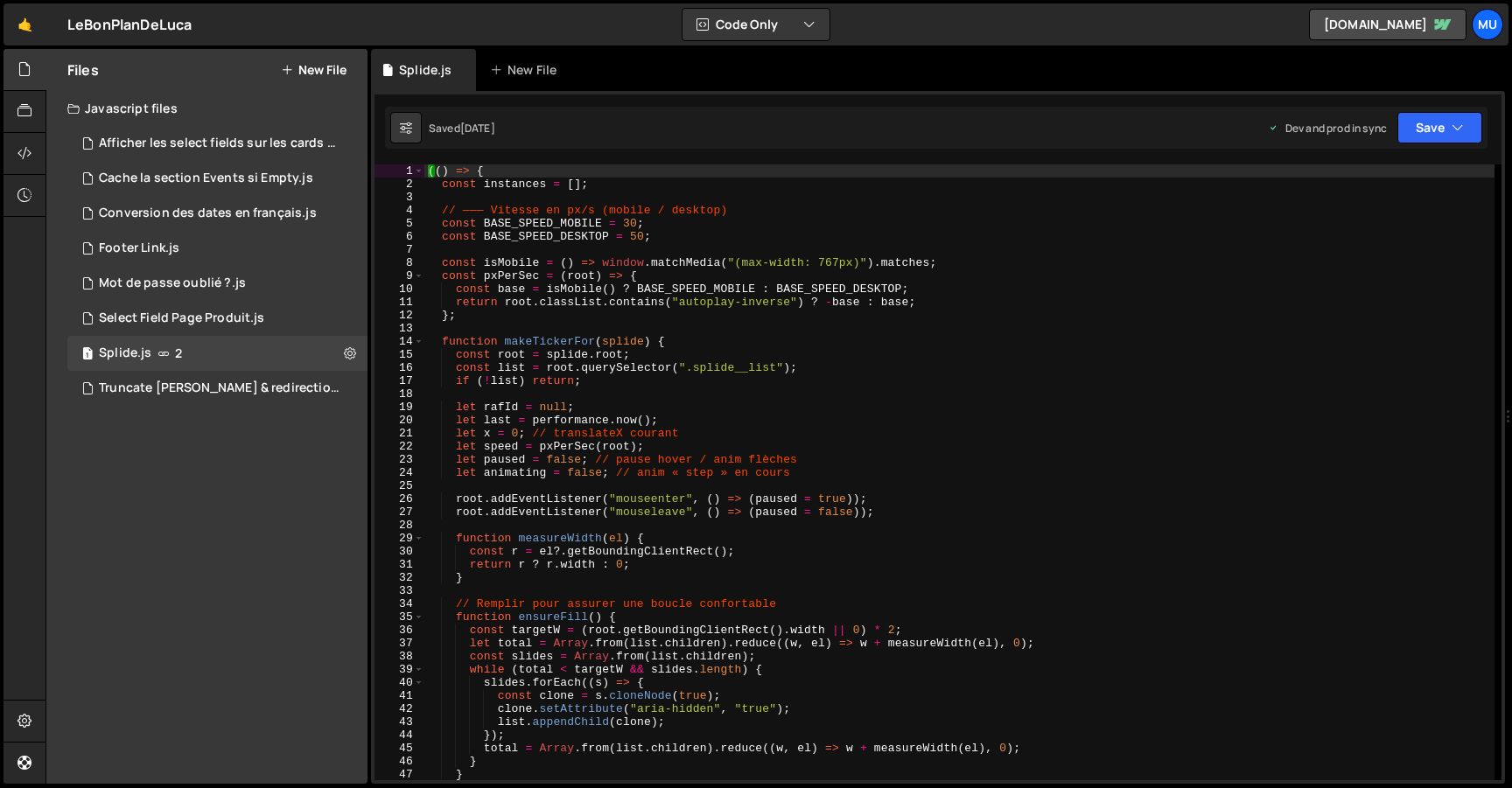
click at [508, 273] on div "(( ) => { const instances = [ ] ; // ——— Vitesse en px/s (mobile / desktop) con…" at bounding box center [959, 485] width 1070 height 642
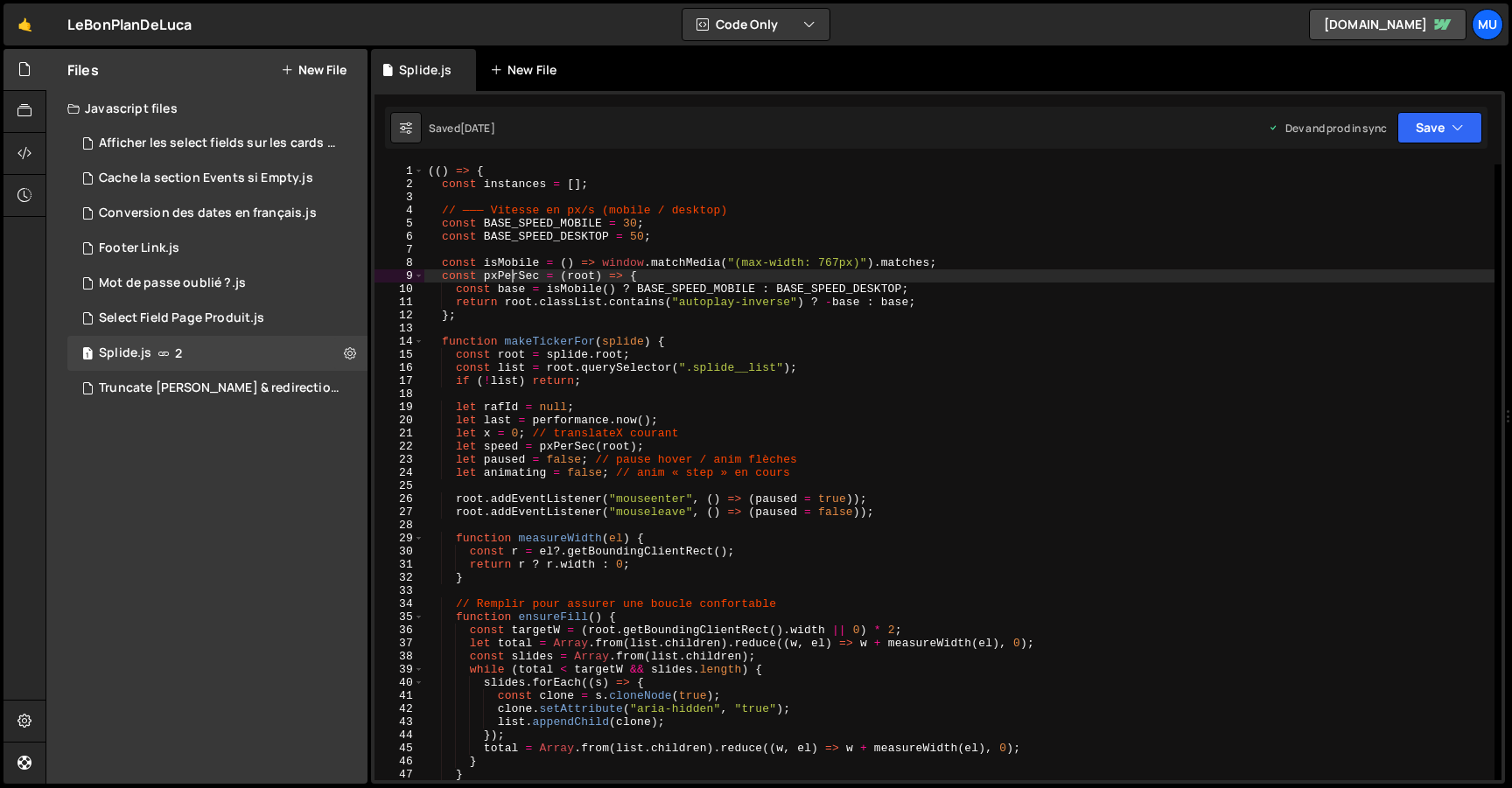
type textarea "})();"
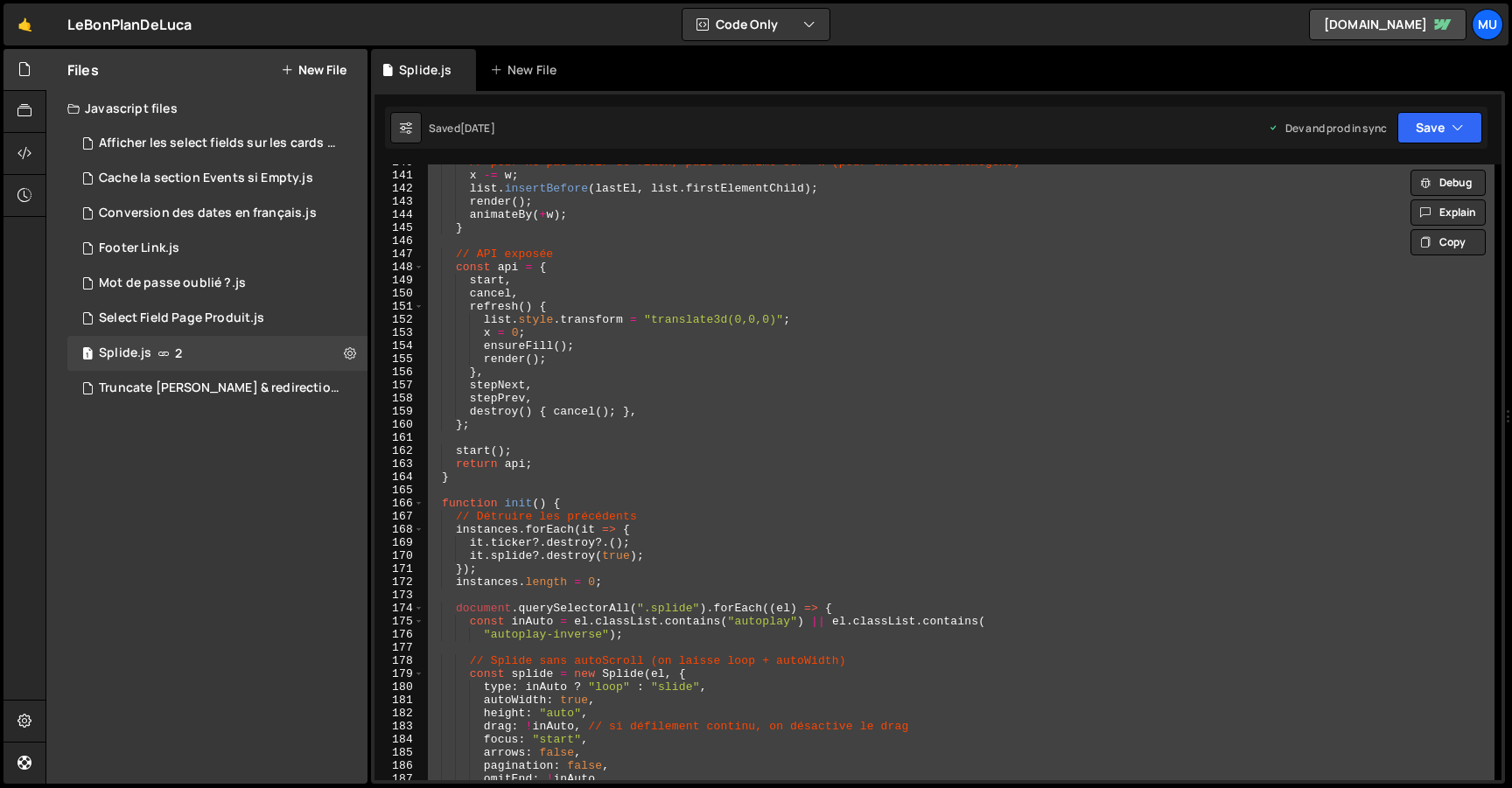
scroll to position [2925, 0]
